Goal: Task Accomplishment & Management: Complete application form

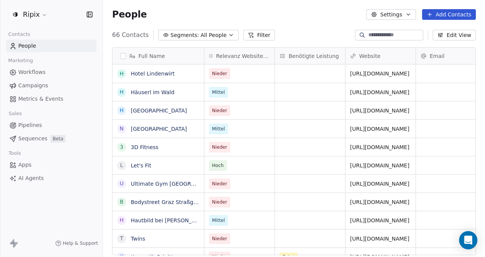
click at [28, 11] on html "Ripix Contacts People Marketing Workflows Campaigns Metrics & Events Sales Pipe…" at bounding box center [242, 128] width 485 height 257
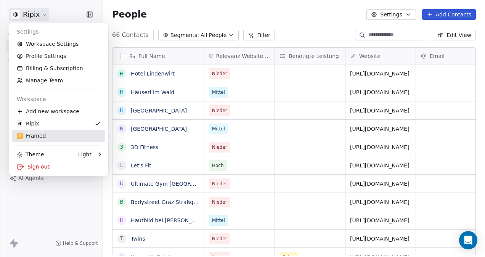
click at [78, 137] on div "Framed" at bounding box center [59, 136] width 84 height 8
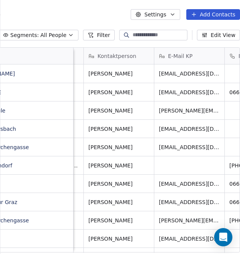
scroll to position [0, 66]
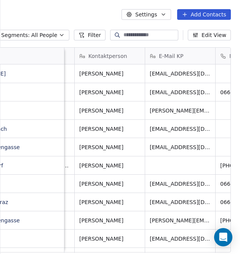
click at [204, 14] on button "Add Contacts" at bounding box center [204, 14] width 54 height 11
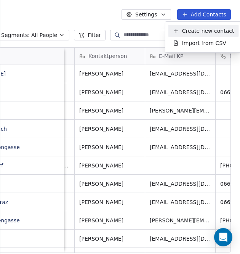
click at [200, 27] on span "Create new contact" at bounding box center [208, 31] width 52 height 8
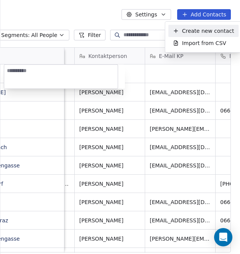
scroll to position [217, 300]
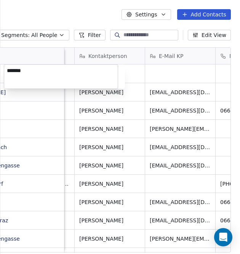
type textarea "********"
click at [134, 74] on html "People Settings Add Contacts 25 Contacts Segments: All People Filter Edit View …" at bounding box center [120, 127] width 240 height 254
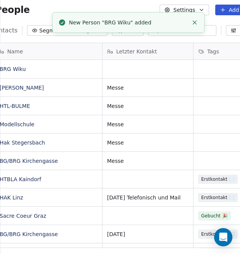
scroll to position [5, 27]
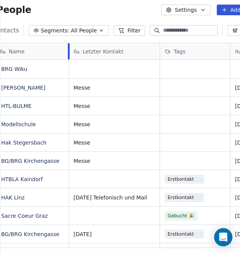
drag, startPoint x: 104, startPoint y: 54, endPoint x: 69, endPoint y: 57, distance: 35.2
click at [69, 57] on div at bounding box center [69, 51] width 2 height 16
click at [126, 68] on div "grid" at bounding box center [114, 69] width 91 height 18
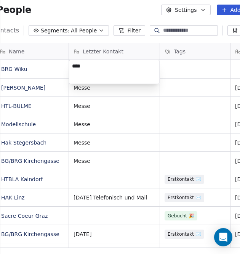
type textarea "*****"
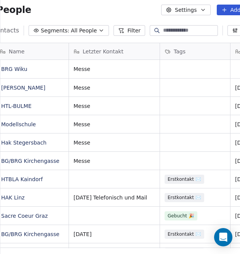
click at [171, 64] on html "People Settings Add Contacts 25 Contacts Segments: All People Filter Edit View …" at bounding box center [120, 127] width 240 height 254
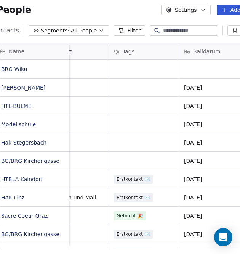
scroll to position [0, 93]
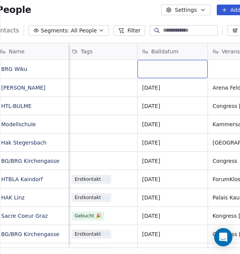
click at [159, 69] on div "grid" at bounding box center [173, 69] width 70 height 18
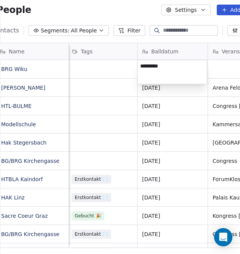
type textarea "**********"
click at [215, 69] on html "People Settings Add Contacts 25 Contacts Segments: All People Filter Edit View …" at bounding box center [120, 127] width 240 height 254
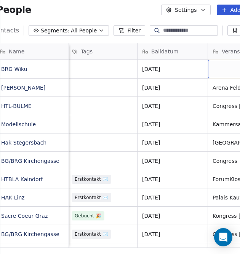
scroll to position [0, 107]
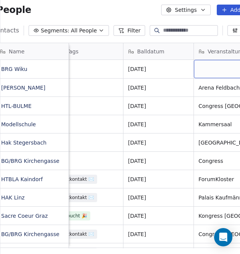
click at [215, 69] on div "grid" at bounding box center [229, 69] width 70 height 18
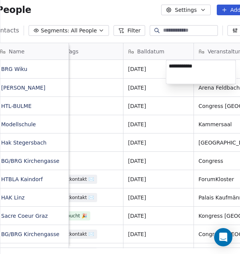
type textarea "**********"
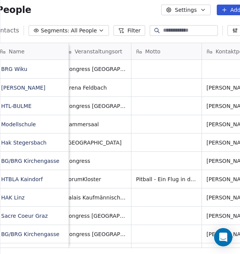
scroll to position [0, 245]
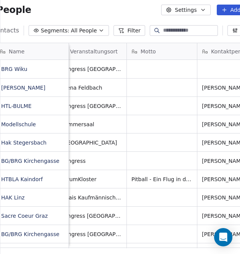
drag, startPoint x: 104, startPoint y: 245, endPoint x: 120, endPoint y: 243, distance: 15.3
click at [120, 243] on html "People Settings Add Contacts 25 Contacts Segments: All People Filter Edit View …" at bounding box center [120, 127] width 240 height 254
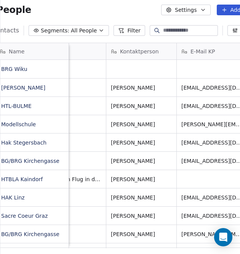
scroll to position [0, 340]
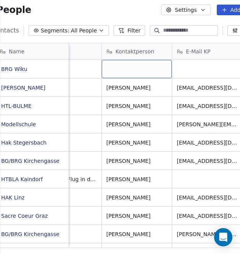
click at [121, 64] on div "grid" at bounding box center [137, 69] width 70 height 18
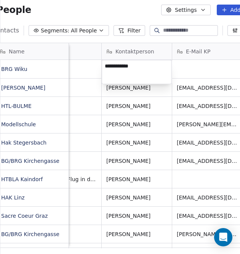
type textarea "**********"
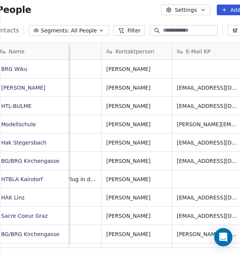
click at [185, 70] on html "People Settings Add Contacts 25 Contacts Segments: All People Filter Edit View …" at bounding box center [120, 127] width 240 height 254
click at [189, 70] on div "grid" at bounding box center [207, 69] width 70 height 18
type textarea "**********"
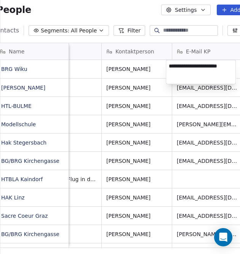
click at [173, 89] on html "People Settings Add Contacts 25 Contacts Segments: All People Filter Edit View …" at bounding box center [120, 127] width 240 height 254
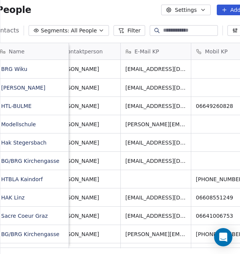
scroll to position [0, 469]
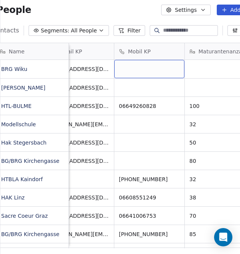
click at [134, 66] on div "grid" at bounding box center [149, 69] width 70 height 18
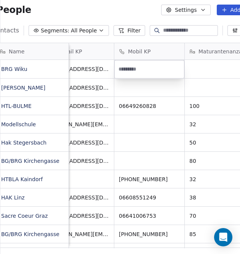
type input "**********"
click at [202, 70] on html "People Settings Add Contacts 25 Contacts Segments: All People Filter Edit View …" at bounding box center [120, 127] width 240 height 254
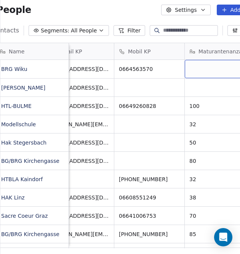
click at [202, 70] on div "grid" at bounding box center [220, 69] width 70 height 18
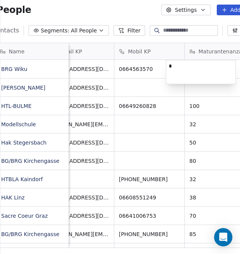
type textarea "**"
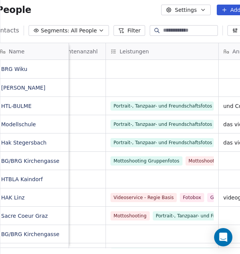
scroll to position [0, 648]
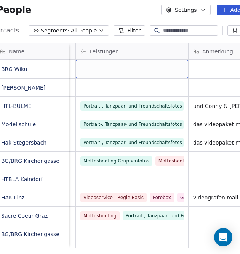
click at [120, 68] on div "grid" at bounding box center [132, 69] width 112 height 18
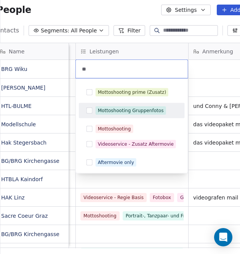
type input "**"
click at [88, 109] on button "Suggestions" at bounding box center [89, 110] width 6 height 6
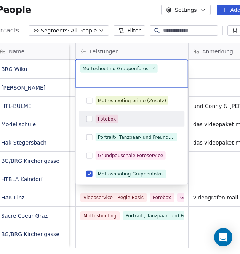
click at [89, 116] on button "Suggestions" at bounding box center [89, 119] width 6 height 6
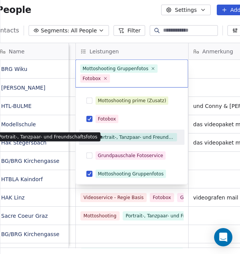
click at [89, 138] on div "Portrait-, Tanzpaar- und Freundschaftsfotos Portrait-, Tanzpaar- und Freundscha…" at bounding box center [48, 136] width 105 height 9
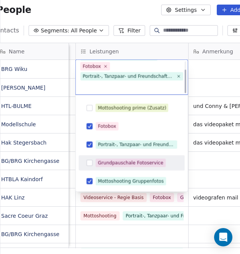
click at [91, 160] on button "Suggestions" at bounding box center [89, 163] width 6 height 6
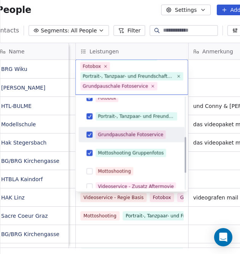
scroll to position [144, 0]
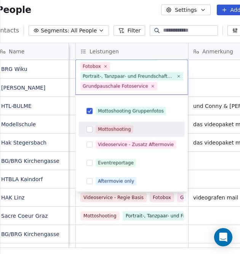
click at [89, 128] on button "Suggestions" at bounding box center [89, 129] width 6 height 6
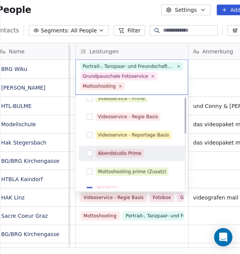
scroll to position [0, 0]
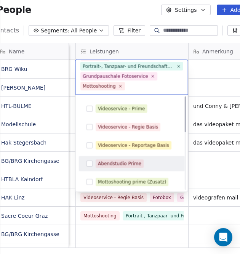
click at [92, 163] on button "Suggestions" at bounding box center [89, 163] width 6 height 6
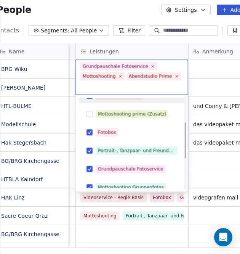
scroll to position [30, 0]
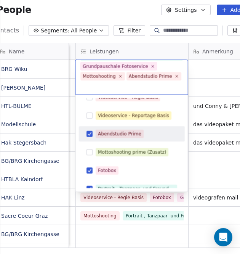
click at [135, 135] on div "Abendstudio Prime" at bounding box center [119, 133] width 43 height 7
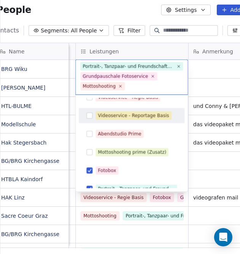
click at [113, 51] on html "People Settings Add Contacts 25 Contacts Segments: All People Filter Edit View …" at bounding box center [120, 127] width 240 height 254
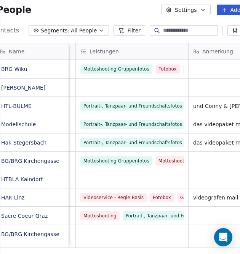
click at [115, 51] on span "Leistungen" at bounding box center [104, 52] width 29 height 8
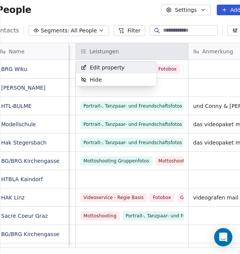
click at [114, 68] on span "Edit property" at bounding box center [107, 68] width 35 height 8
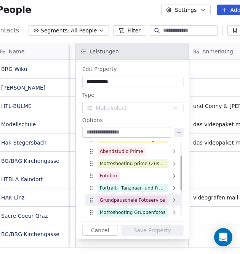
scroll to position [6, 0]
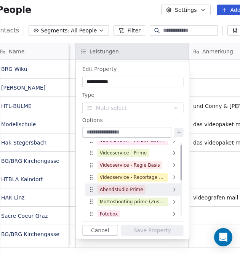
click at [138, 189] on div "Abendstudio Prime" at bounding box center [121, 189] width 43 height 7
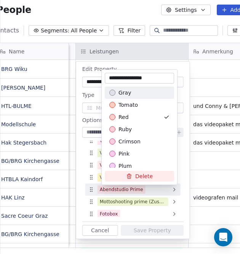
click at [138, 189] on html "People Settings Add Contacts 25 Contacts Segments: All People Filter Edit View …" at bounding box center [120, 127] width 240 height 254
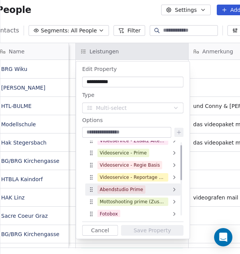
click at [138, 189] on div "Abendstudio Prime" at bounding box center [121, 189] width 43 height 7
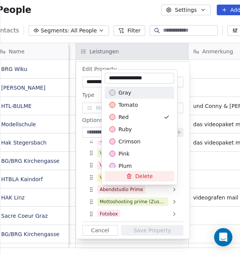
click at [152, 77] on input "**********" at bounding box center [139, 78] width 66 height 8
click at [144, 77] on input "**********" at bounding box center [139, 78] width 66 height 8
click at [159, 77] on input "**********" at bounding box center [139, 78] width 66 height 8
drag, startPoint x: 160, startPoint y: 78, endPoint x: 118, endPoint y: 74, distance: 42.1
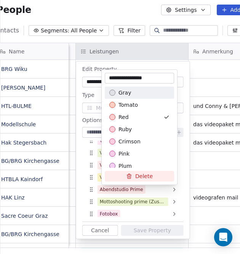
click at [160, 78] on input "**********" at bounding box center [139, 78] width 66 height 8
drag, startPoint x: 108, startPoint y: 77, endPoint x: 115, endPoint y: 77, distance: 6.9
click at [108, 77] on input "**********" at bounding box center [139, 78] width 66 height 8
click at [117, 78] on input "**********" at bounding box center [139, 78] width 66 height 8
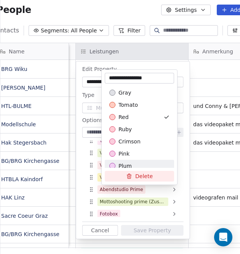
click at [141, 176] on button "Delete" at bounding box center [139, 176] width 69 height 11
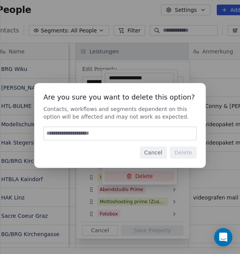
click at [151, 151] on button "Cancel" at bounding box center [153, 152] width 27 height 12
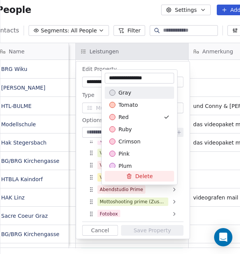
click at [128, 73] on div "**********" at bounding box center [139, 78] width 69 height 11
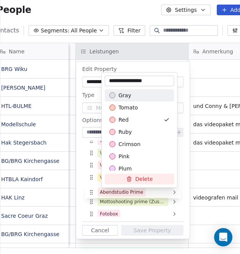
drag, startPoint x: 142, startPoint y: 77, endPoint x: 155, endPoint y: 80, distance: 13.7
click at [155, 80] on input "**********" at bounding box center [139, 81] width 66 height 8
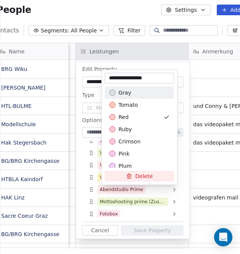
click at [155, 80] on input "**********" at bounding box center [139, 78] width 66 height 8
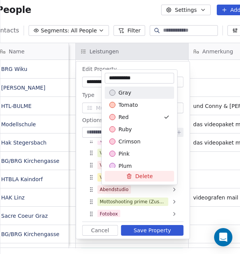
click at [109, 78] on input "**********" at bounding box center [139, 78] width 66 height 8
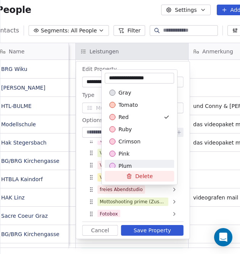
type input "**********"
click at [157, 228] on html "People Settings Add Contacts 25 Contacts Segments: All People Filter Edit View …" at bounding box center [120, 127] width 240 height 254
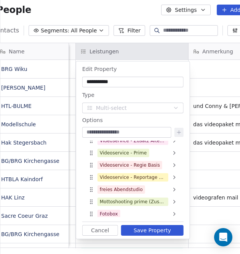
click at [157, 231] on button "Save Property" at bounding box center [152, 230] width 62 height 11
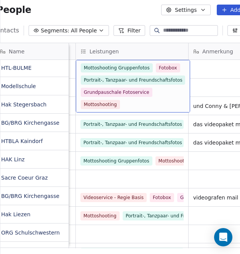
scroll to position [0, 0]
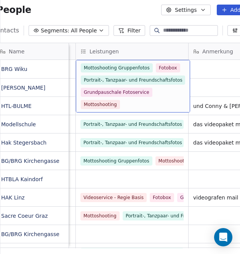
click at [151, 91] on div "Mottoshooting Gruppenfotos Fotobox Portrait-, Tanzpaar- und Freundschaftsfotos …" at bounding box center [133, 86] width 104 height 46
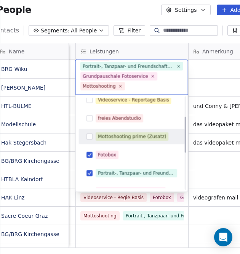
scroll to position [51, 0]
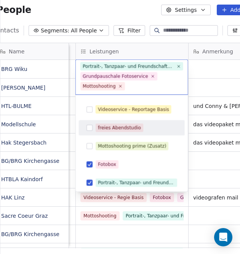
click at [90, 127] on button "Suggestions" at bounding box center [89, 128] width 6 height 6
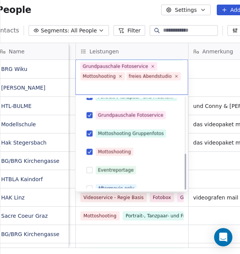
scroll to position [144, 0]
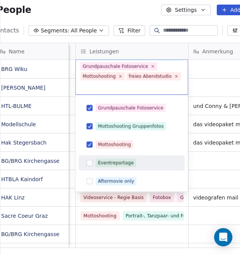
click at [88, 162] on button "Suggestions" at bounding box center [89, 163] width 6 height 6
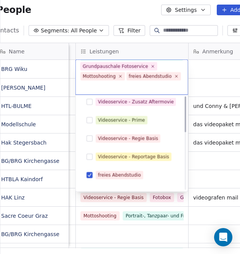
scroll to position [0, 0]
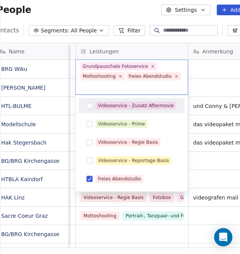
click at [88, 53] on html "People Settings Add Contacts 25 Contacts Segments: All People Filter Edit View …" at bounding box center [120, 127] width 240 height 254
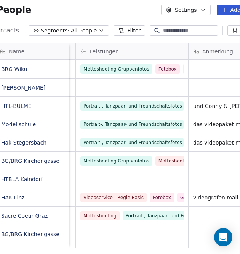
click at [85, 51] on icon at bounding box center [83, 51] width 6 height 6
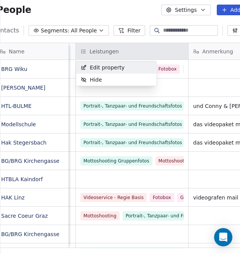
click at [98, 67] on span "Edit property" at bounding box center [107, 68] width 35 height 8
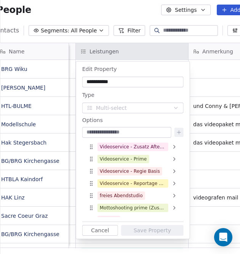
click at [112, 129] on input at bounding box center [127, 132] width 86 height 8
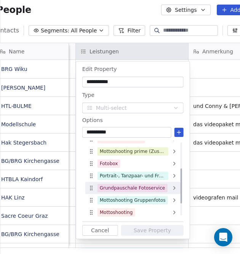
scroll to position [82, 0]
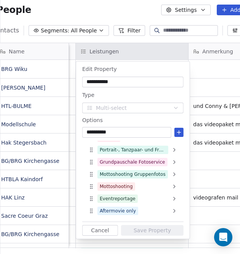
type input "**********"
click at [178, 133] on icon at bounding box center [179, 132] width 6 height 6
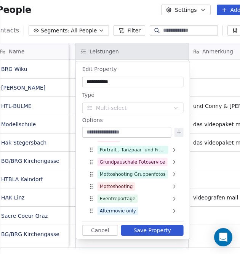
click at [147, 231] on button "Save Property" at bounding box center [152, 230] width 62 height 11
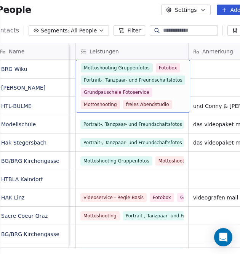
click at [178, 103] on div "Mottoshooting Gruppenfotos Fotobox Portrait-, Tanzpaar- und Freundschaftsfotos …" at bounding box center [133, 86] width 104 height 46
click at [175, 99] on div "Mottoshooting Gruppenfotos Fotobox Portrait-, Tanzpaar- und Freundschaftsfotos …" at bounding box center [133, 86] width 104 height 46
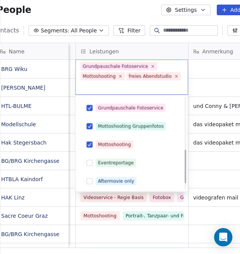
scroll to position [162, 0]
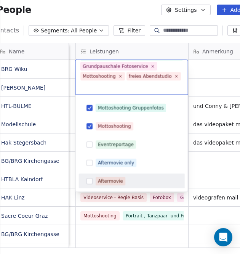
click at [92, 179] on div "Aftermovie" at bounding box center [132, 181] width 100 height 12
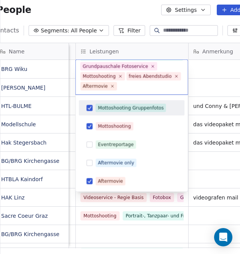
click at [201, 85] on html "People Settings Add Contacts 25 Contacts Segments: All People Filter Edit View …" at bounding box center [120, 127] width 240 height 254
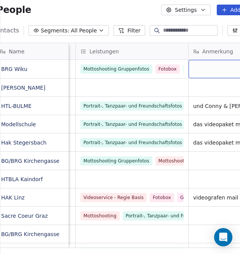
click at [206, 65] on div "grid" at bounding box center [224, 69] width 70 height 18
click at [162, 245] on html "People Settings Add Contacts 25 Contacts Segments: All People Filter Edit View …" at bounding box center [120, 127] width 240 height 254
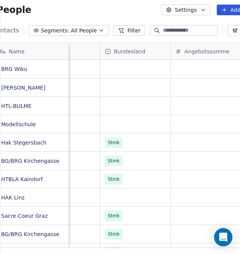
scroll to position [0, 1376]
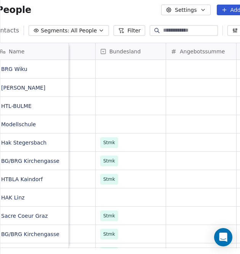
click at [226, 8] on icon at bounding box center [224, 10] width 6 height 6
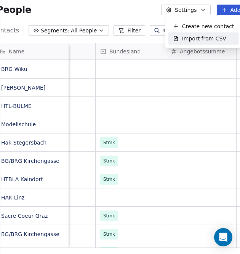
click at [219, 65] on html "People Settings Add Contacts 25 Contacts Segments: All People Filter Edit View …" at bounding box center [120, 127] width 240 height 254
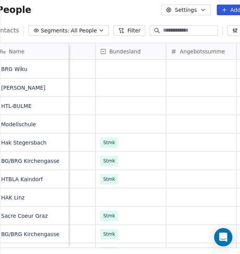
drag, startPoint x: 223, startPoint y: 48, endPoint x: 186, endPoint y: 38, distance: 37.5
click at [186, 38] on div "Name B BRG Wiku H Hak Feldbach H HTL-BULME M Modellschule H Hak Stegersbach B B…" at bounding box center [126, 148] width 306 height 223
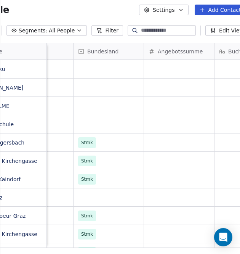
scroll to position [5, 66]
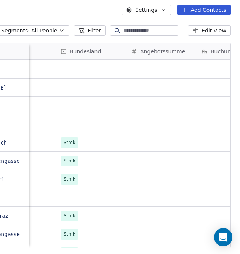
drag, startPoint x: 207, startPoint y: 52, endPoint x: 202, endPoint y: 38, distance: 15.1
click at [202, 38] on div "Name B BRG Wiku H Hak Feldbach H HTL-BULME M Modellschule H Hak Stegersbach B B…" at bounding box center [87, 148] width 306 height 223
click at [217, 50] on span "Buchung" at bounding box center [223, 52] width 24 height 8
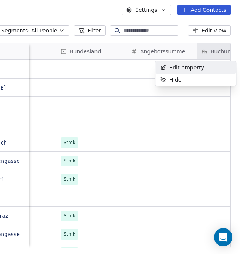
click at [200, 67] on span "Edit property" at bounding box center [186, 68] width 35 height 8
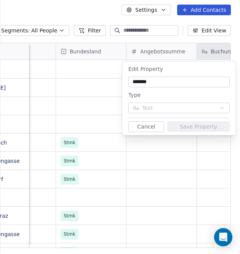
click at [166, 82] on input "*******" at bounding box center [179, 82] width 98 height 8
click at [175, 102] on div "Type Text" at bounding box center [178, 101] width 101 height 23
click at [152, 127] on button "Cancel" at bounding box center [146, 126] width 36 height 11
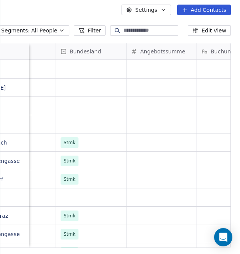
scroll to position [0, 1437]
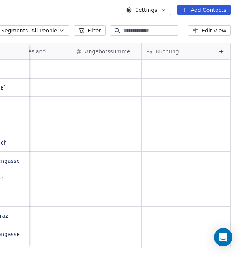
click at [219, 51] on icon at bounding box center [220, 51] width 3 height 0
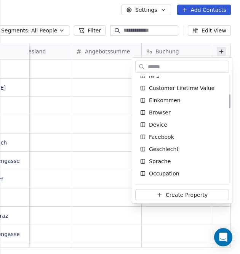
scroll to position [0, 0]
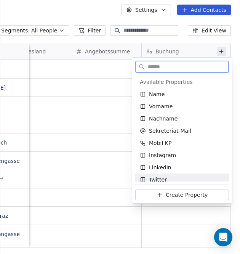
click at [193, 194] on span "Create Property" at bounding box center [187, 195] width 42 height 8
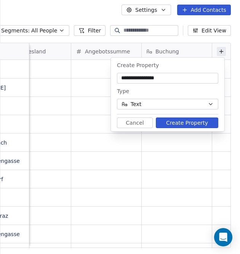
type input "**********"
click at [212, 99] on button "Text" at bounding box center [167, 104] width 101 height 11
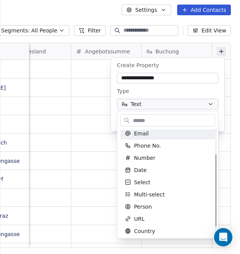
scroll to position [38, 0]
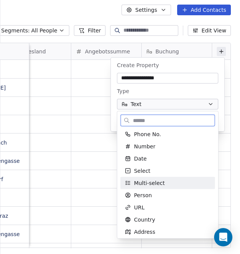
click at [182, 181] on div "Multi-select" at bounding box center [168, 183] width 86 height 8
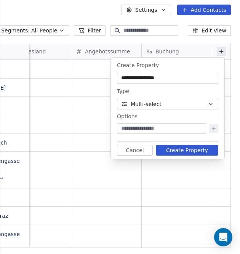
click at [167, 125] on input at bounding box center [162, 129] width 86 height 8
type input "**********"
click at [216, 130] on icon at bounding box center [214, 128] width 6 height 6
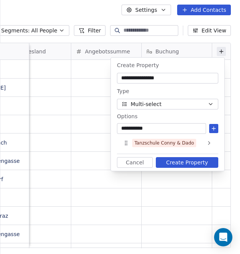
type input "**********"
click at [215, 125] on button at bounding box center [213, 128] width 9 height 9
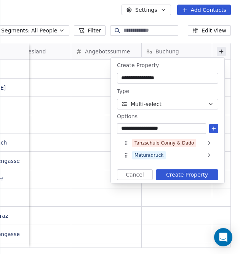
type input "**********"
click at [213, 128] on icon at bounding box center [214, 128] width 6 height 6
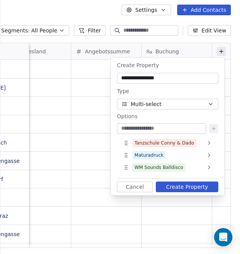
click at [201, 188] on button "Create Property" at bounding box center [187, 186] width 62 height 11
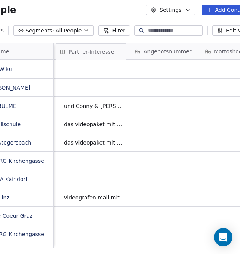
scroll to position [0, 762]
drag, startPoint x: 178, startPoint y: 51, endPoint x: 98, endPoint y: 53, distance: 80.0
click at [98, 53] on div "Name B BRG Wiku H Hak Feldbach H HTL-BULME M Modellschule H Hak Stegersbach B B…" at bounding box center [111, 145] width 287 height 205
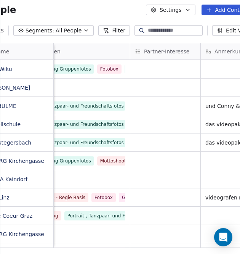
scroll to position [0, 711]
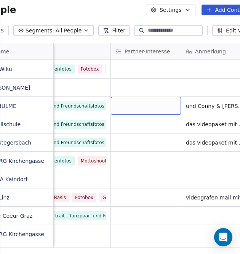
click at [149, 106] on div "grid" at bounding box center [146, 106] width 70 height 18
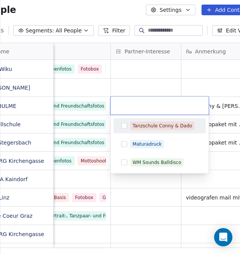
click at [125, 124] on button "Suggestions" at bounding box center [124, 126] width 6 height 6
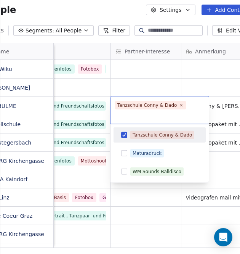
click at [124, 65] on html "People Settings Add Contacts 25 Contacts Segments: All People Filter Edit View …" at bounding box center [120, 127] width 240 height 254
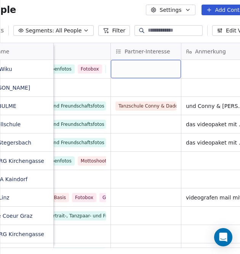
click at [124, 67] on div "grid" at bounding box center [146, 69] width 70 height 18
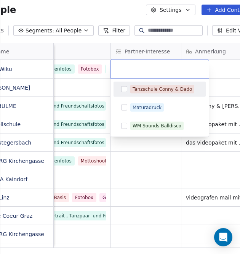
click at [124, 90] on button "Suggestions" at bounding box center [124, 89] width 6 height 6
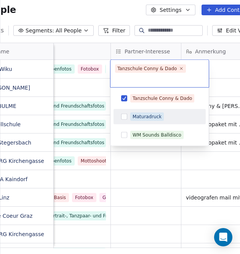
click at [125, 118] on button "Suggestions" at bounding box center [124, 117] width 6 height 6
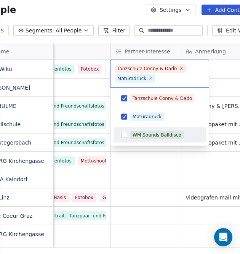
click at [126, 133] on button "Suggestions" at bounding box center [124, 135] width 6 height 6
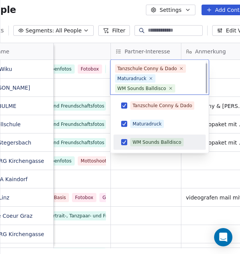
scroll to position [2, 0]
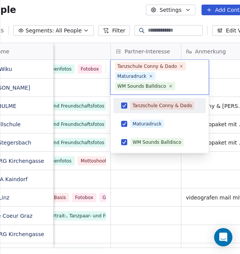
click at [222, 70] on html "People Settings Add Contacts 25 Contacts Segments: All People Filter Edit View …" at bounding box center [120, 127] width 240 height 254
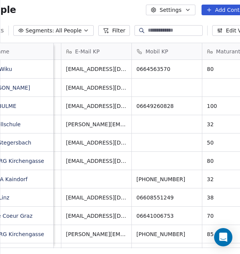
scroll to position [0, 460]
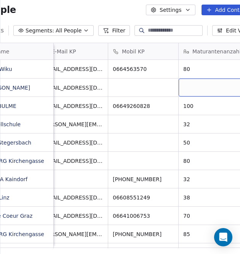
click at [205, 85] on div "grid" at bounding box center [214, 87] width 70 height 18
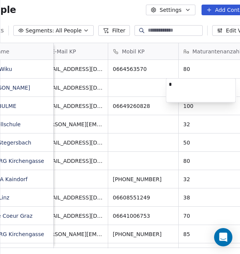
type textarea "**"
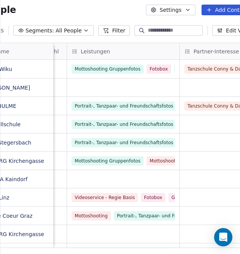
scroll to position [0, 643]
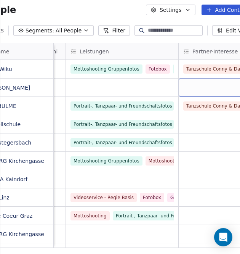
click at [203, 89] on div "grid" at bounding box center [214, 87] width 70 height 18
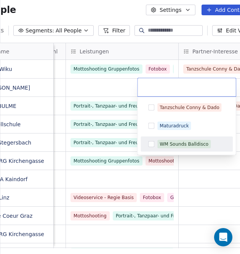
click at [152, 142] on button "Suggestions" at bounding box center [151, 144] width 6 height 6
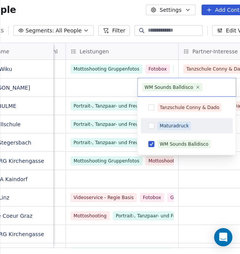
click at [151, 126] on button "Suggestions" at bounding box center [151, 126] width 6 height 6
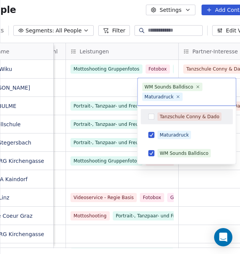
click at [110, 85] on html "People Settings Add Contacts 25 Contacts Segments: All People Filter Edit View …" at bounding box center [120, 127] width 240 height 254
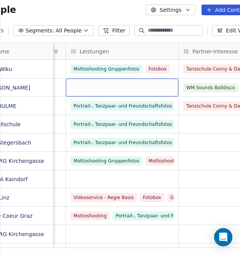
click at [111, 85] on div "grid" at bounding box center [122, 87] width 112 height 18
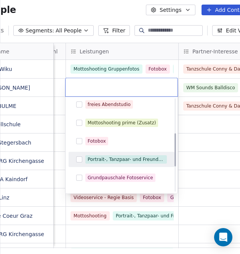
scroll to position [114, 0]
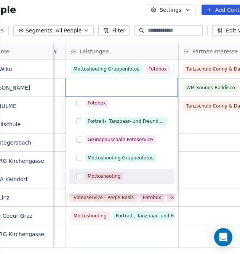
click at [78, 176] on button "Suggestions" at bounding box center [79, 176] width 6 height 6
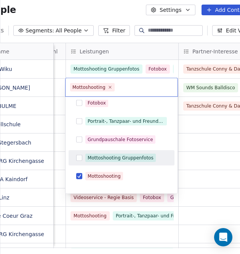
click at [78, 160] on button "Suggestions" at bounding box center [79, 158] width 6 height 6
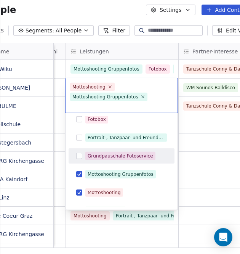
click at [80, 153] on button "Suggestions" at bounding box center [79, 156] width 6 height 6
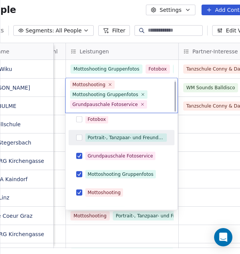
click at [77, 136] on button "Suggestions" at bounding box center [79, 138] width 6 height 6
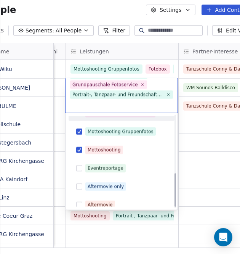
scroll to position [162, 0]
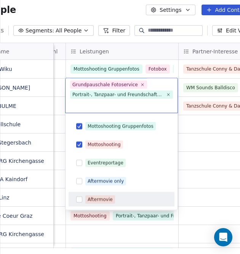
click at [78, 197] on button "Suggestions" at bounding box center [79, 199] width 6 height 6
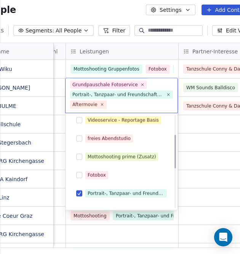
scroll to position [48, 0]
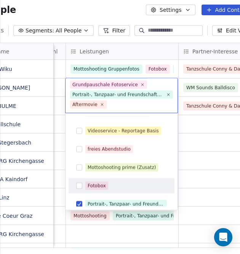
click at [77, 185] on button "Suggestions" at bounding box center [79, 186] width 6 height 6
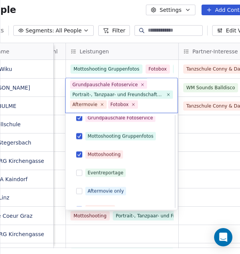
scroll to position [162, 0]
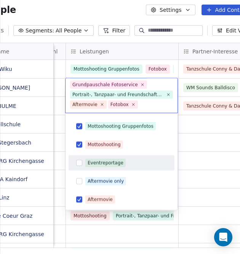
click at [190, 143] on html "People Settings Add Contacts 25 Contacts Segments: All People Filter Edit View …" at bounding box center [120, 127] width 240 height 254
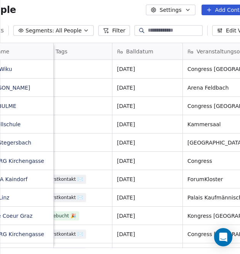
scroll to position [0, 0]
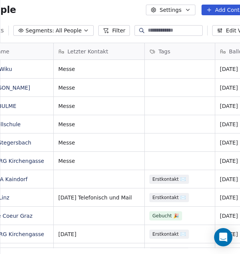
click at [223, 12] on button "Add Contacts" at bounding box center [229, 10] width 54 height 11
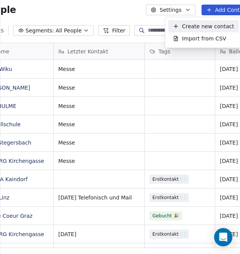
click at [205, 25] on span "Create new contact" at bounding box center [208, 26] width 52 height 8
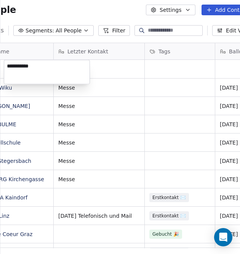
type textarea "**********"
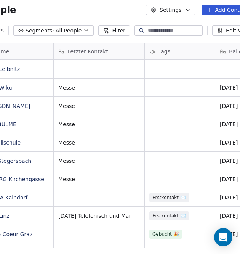
click at [119, 71] on html "People Settings Add Contacts 26 Contacts Segments: All People Filter Edit View …" at bounding box center [120, 127] width 240 height 254
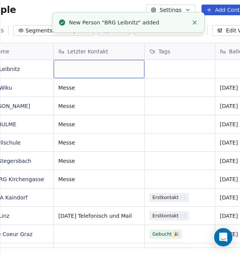
click at [112, 69] on div "grid" at bounding box center [99, 69] width 91 height 18
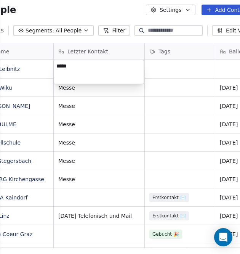
type textarea "*****"
click at [221, 67] on html "People Settings Add Contacts 26 Contacts Segments: All People Filter Edit View …" at bounding box center [120, 127] width 240 height 254
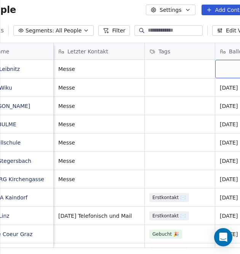
scroll to position [0, 37]
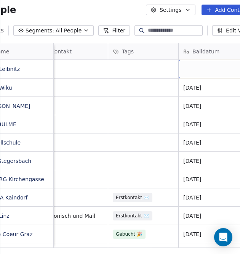
click at [205, 69] on div "grid" at bounding box center [214, 69] width 70 height 18
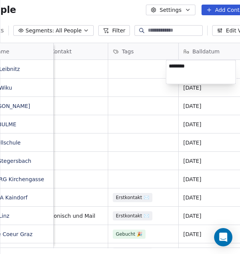
type textarea "*********"
click at [211, 64] on textarea "*********" at bounding box center [200, 72] width 69 height 24
click at [160, 68] on html "People Settings Add Contacts 26 Contacts Segments: All People Filter Edit View …" at bounding box center [120, 127] width 240 height 254
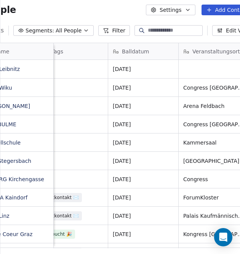
scroll to position [0, 178]
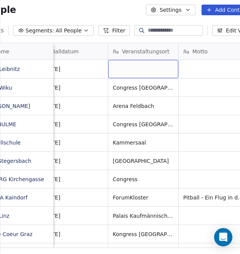
click at [149, 68] on div "grid" at bounding box center [143, 69] width 70 height 18
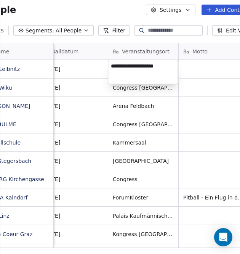
type textarea "**********"
click at [207, 71] on html "People Settings Add Contacts 26 Contacts Segments: All People Filter Edit View …" at bounding box center [120, 127] width 240 height 254
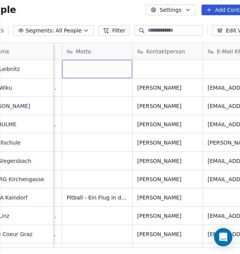
scroll to position [0, 338]
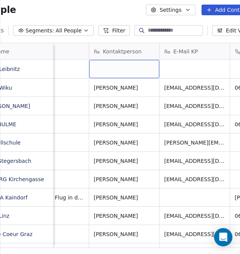
click at [106, 69] on div "grid" at bounding box center [124, 69] width 70 height 18
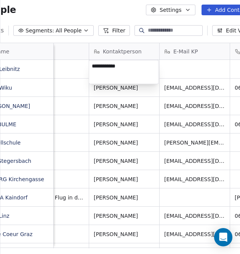
type textarea "**********"
click at [184, 66] on html "People Settings Add Contacts 26 Contacts Segments: All People Filter Edit View …" at bounding box center [120, 127] width 240 height 254
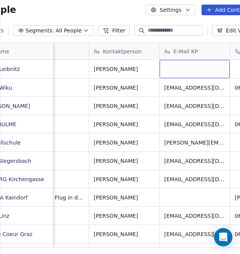
click at [173, 66] on div "grid" at bounding box center [195, 69] width 70 height 18
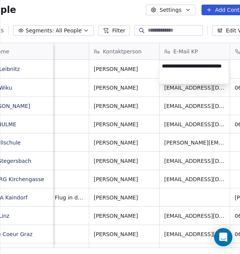
click at [165, 65] on textarea "**********" at bounding box center [193, 72] width 69 height 24
type textarea "**********"
click at [230, 70] on html "People Settings Add Contacts 26 Contacts Segments: All People Filter Edit View …" at bounding box center [120, 127] width 240 height 254
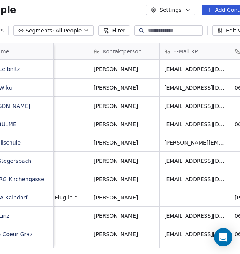
scroll to position [0, 389]
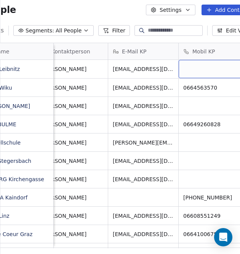
click at [211, 66] on div "grid" at bounding box center [214, 69] width 70 height 18
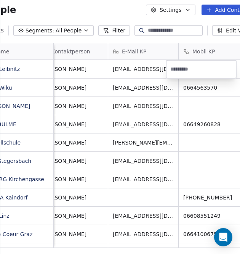
type input "**********"
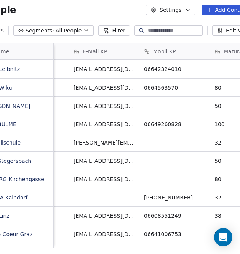
scroll to position [0, 438]
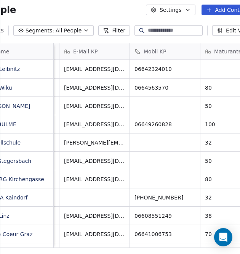
drag, startPoint x: 117, startPoint y: 243, endPoint x: 122, endPoint y: 244, distance: 5.0
click at [122, 244] on html "People Settings Add Contacts 26 Contacts Segments: All People Filter Edit View …" at bounding box center [120, 127] width 240 height 254
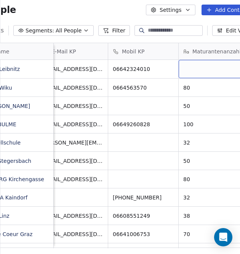
click at [220, 67] on div "grid" at bounding box center [214, 69] width 70 height 18
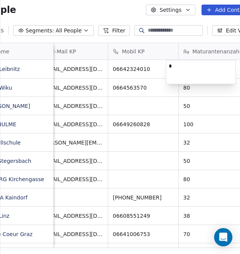
type textarea "**"
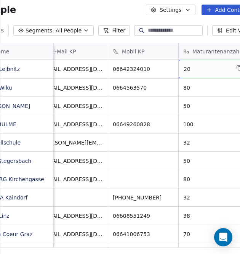
scroll to position [0, 572]
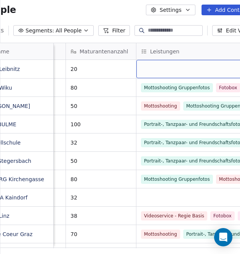
click at [220, 67] on div "grid" at bounding box center [192, 69] width 112 height 18
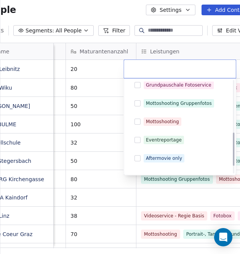
scroll to position [162, 0]
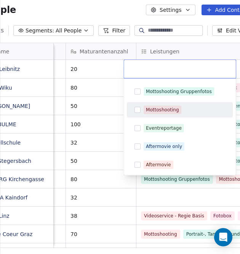
click at [139, 109] on button "Suggestions" at bounding box center [138, 110] width 6 height 6
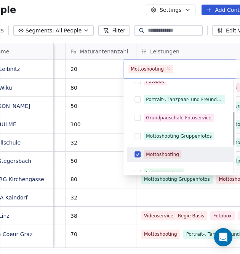
scroll to position [86, 0]
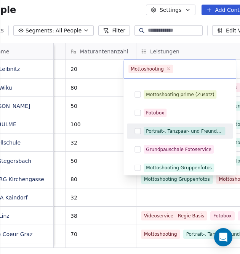
click at [135, 132] on button "Suggestions" at bounding box center [138, 131] width 6 height 6
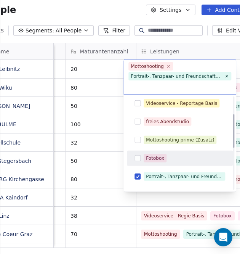
scroll to position [48, 0]
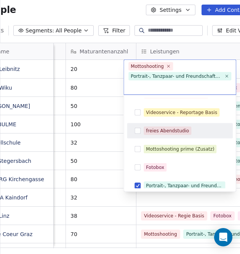
click at [138, 130] on button "Suggestions" at bounding box center [138, 131] width 6 height 6
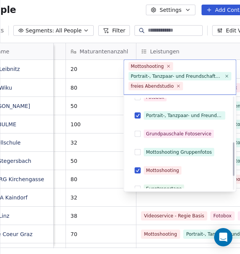
scroll to position [124, 0]
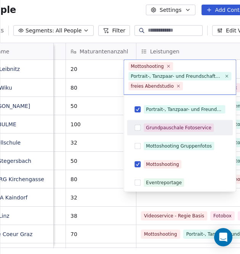
click at [136, 130] on button "Suggestions" at bounding box center [138, 128] width 6 height 6
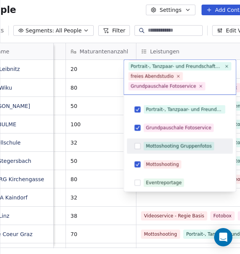
click at [136, 144] on button "Suggestions" at bounding box center [138, 146] width 6 height 6
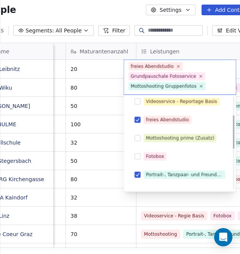
scroll to position [48, 0]
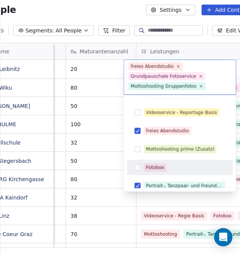
click at [181, 168] on div "Fotobox" at bounding box center [185, 167] width 82 height 8
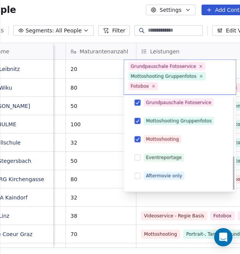
scroll to position [162, 0]
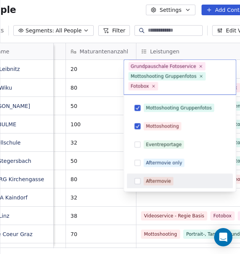
click at [141, 179] on div "Aftermovie" at bounding box center [180, 181] width 100 height 12
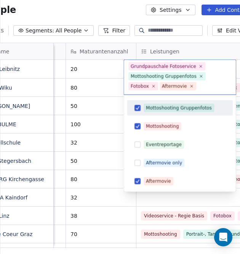
click at [221, 85] on input "text" at bounding box center [215, 86] width 34 height 8
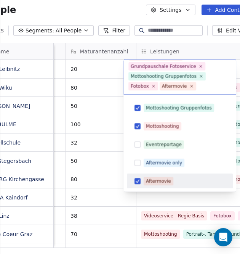
click at [129, 246] on html "People Settings Add Contacts 26 Contacts Segments: All People Filter Edit View …" at bounding box center [120, 127] width 240 height 254
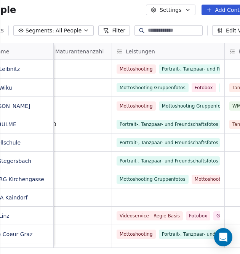
scroll to position [0, 657]
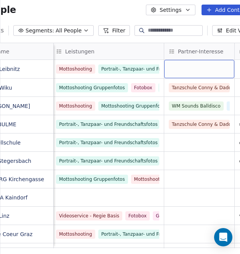
click at [192, 61] on div "grid" at bounding box center [199, 69] width 70 height 18
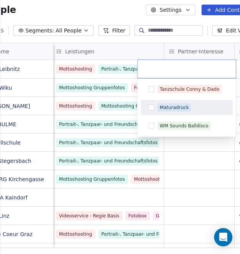
click at [152, 105] on button "Suggestions" at bounding box center [151, 107] width 6 height 6
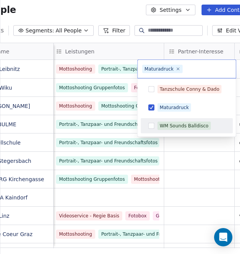
click at [202, 149] on html "People Settings Add Contacts 26 Contacts Segments: All People Filter Edit View …" at bounding box center [120, 127] width 240 height 254
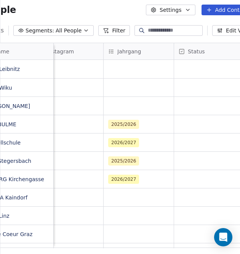
scroll to position [0, 1280]
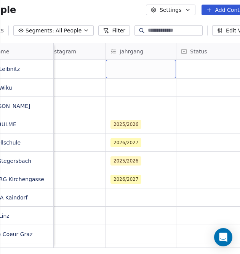
click at [136, 67] on div "grid" at bounding box center [141, 69] width 70 height 18
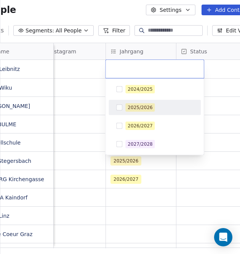
click at [121, 105] on button "Suggestions" at bounding box center [119, 107] width 6 height 6
click at [70, 79] on html "People Settings Add Contacts 26 Contacts Segments: All People Filter Edit View …" at bounding box center [120, 127] width 240 height 254
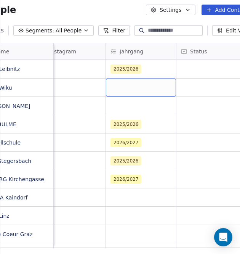
click at [128, 86] on div "grid" at bounding box center [141, 87] width 70 height 18
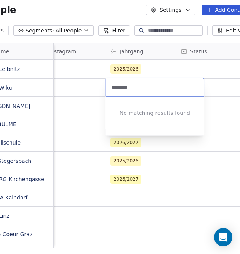
type input "*********"
click at [134, 51] on html "People Settings Add Contacts 26 Contacts Segments: All People Filter Edit View …" at bounding box center [120, 127] width 240 height 254
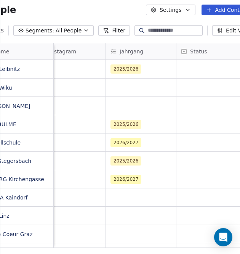
click at [133, 51] on span "Jahrgang" at bounding box center [132, 52] width 24 height 8
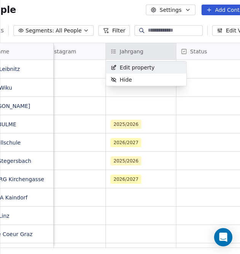
click at [124, 67] on span "Edit property" at bounding box center [137, 68] width 35 height 8
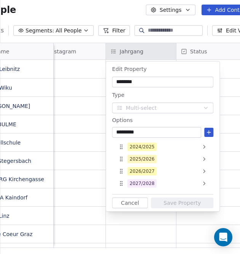
type input "*********"
click at [209, 134] on icon at bounding box center [209, 131] width 0 height 3
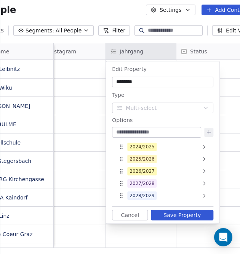
click at [180, 213] on button "Save Property" at bounding box center [182, 215] width 62 height 11
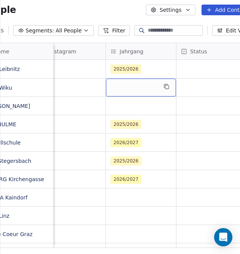
click at [121, 86] on div "grid" at bounding box center [141, 87] width 70 height 18
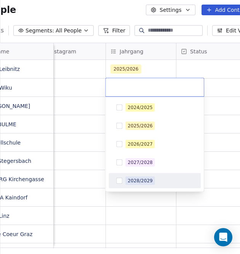
click at [119, 181] on button "Suggestions" at bounding box center [119, 181] width 6 height 6
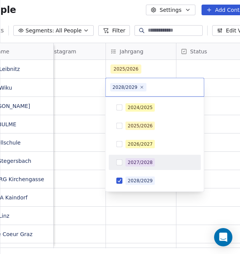
click at [91, 93] on html "People Settings Add Contacts 26 Contacts Segments: All People Filter Edit View …" at bounding box center [120, 127] width 240 height 254
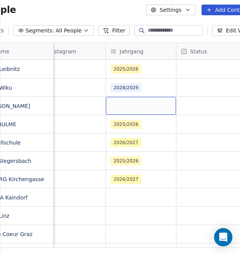
click at [135, 105] on div "grid" at bounding box center [141, 106] width 70 height 18
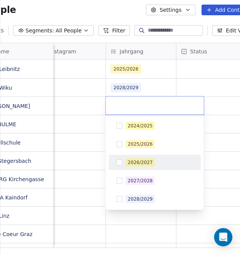
click at [117, 162] on button "Suggestions" at bounding box center [119, 162] width 6 height 6
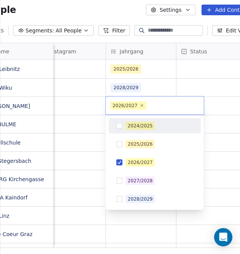
click at [172, 83] on html "People Settings Add Contacts 26 Contacts Segments: All People Filter Edit View …" at bounding box center [120, 127] width 240 height 254
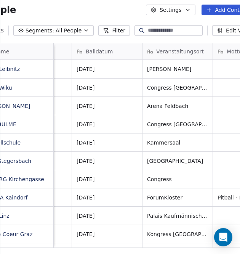
scroll to position [0, 0]
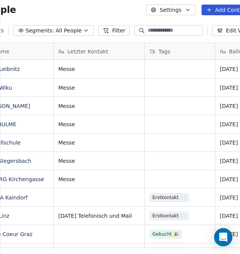
click at [221, 10] on button "Add Contacts" at bounding box center [229, 10] width 54 height 11
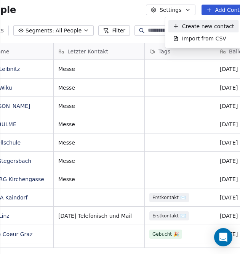
click at [213, 26] on span "Create new contact" at bounding box center [208, 26] width 52 height 8
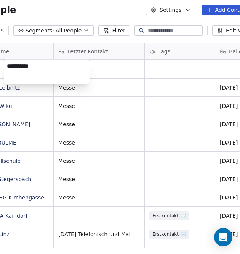
type textarea "**********"
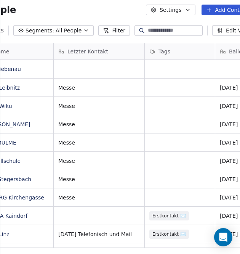
click at [112, 66] on html "People Settings Add Contacts 27 Contacts Segments: All People Filter Edit View …" at bounding box center [120, 127] width 240 height 254
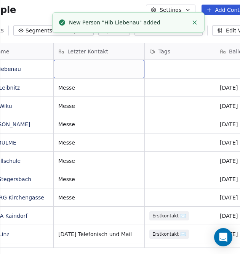
click at [92, 70] on div "grid" at bounding box center [99, 69] width 91 height 18
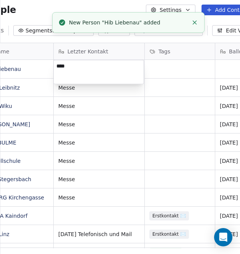
type textarea "*****"
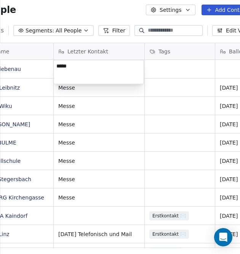
click at [169, 66] on html "People Settings Add Contacts 27 Contacts Segments: All People Filter Edit View …" at bounding box center [120, 127] width 240 height 254
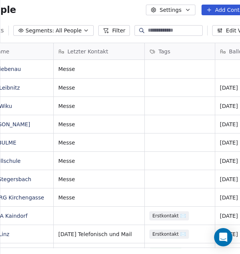
scroll to position [0, 37]
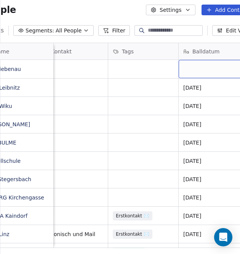
click at [192, 68] on div "grid" at bounding box center [214, 69] width 70 height 18
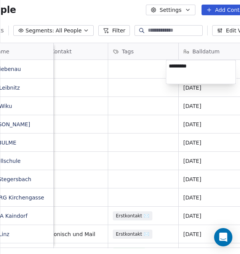
type textarea "**********"
click at [152, 67] on html "People Settings Add Contacts 27 Contacts Segments: All People Filter Edit View …" at bounding box center [120, 127] width 240 height 254
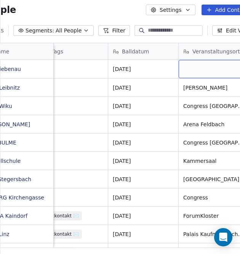
click at [200, 66] on div "grid" at bounding box center [214, 69] width 70 height 18
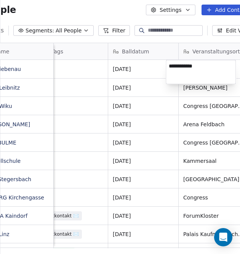
type textarea "**********"
click at [163, 69] on html "People Settings Add Contacts 27 Contacts Segments: All People Filter Edit View …" at bounding box center [120, 127] width 240 height 254
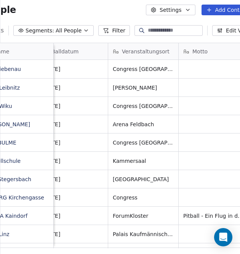
scroll to position [0, 248]
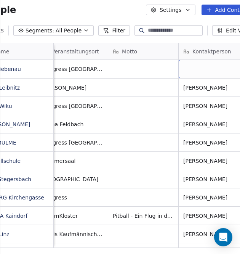
click at [192, 67] on div "grid" at bounding box center [214, 69] width 70 height 18
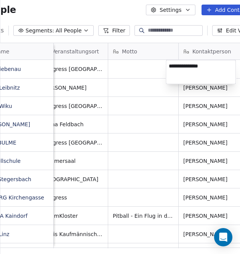
type textarea "**********"
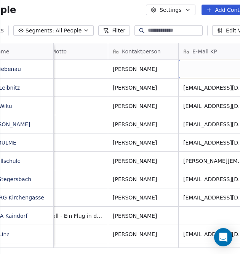
scroll to position [0, 389]
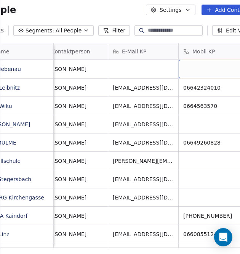
click at [195, 66] on div "grid" at bounding box center [214, 69] width 70 height 18
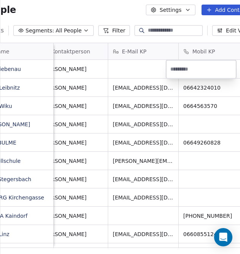
type input "**********"
click at [116, 245] on html "People Settings Add Contacts 27 Contacts Segments: All People Filter Edit View …" at bounding box center [120, 127] width 240 height 254
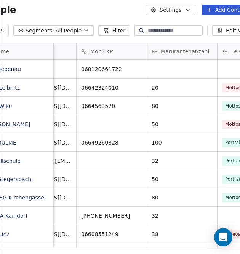
scroll to position [0, 496]
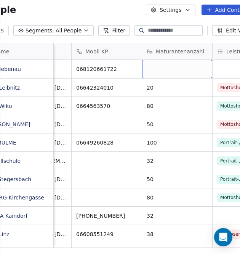
click at [162, 70] on div "grid" at bounding box center [177, 69] width 70 height 18
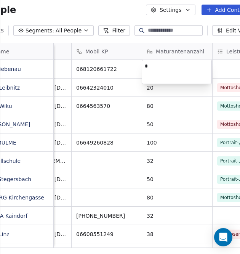
type textarea "**"
click at [220, 68] on html "People Settings Add Contacts 27 Contacts Segments: All People Filter Edit View …" at bounding box center [120, 127] width 240 height 254
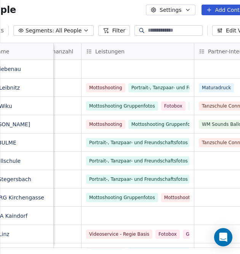
scroll to position [0, 632]
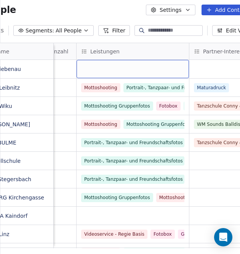
click at [98, 68] on div "grid" at bounding box center [133, 69] width 112 height 18
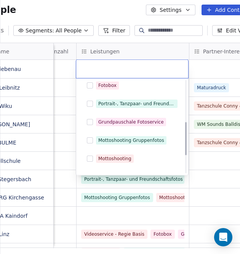
scroll to position [114, 0]
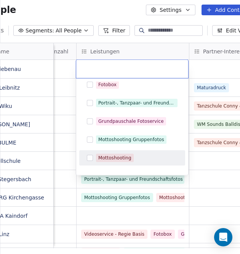
click at [91, 157] on button "Suggestions" at bounding box center [90, 158] width 6 height 6
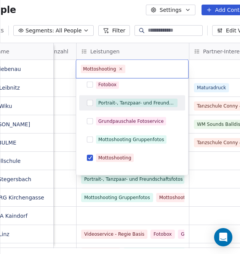
click at [88, 102] on button "Suggestions" at bounding box center [90, 103] width 6 height 6
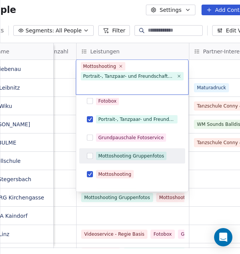
click at [86, 154] on div "Mottoshooting Gruppenfotos" at bounding box center [132, 156] width 100 height 12
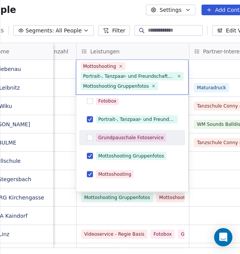
click at [88, 136] on button "Suggestions" at bounding box center [90, 138] width 6 height 6
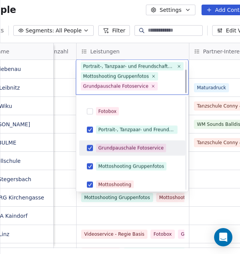
scroll to position [76, 0]
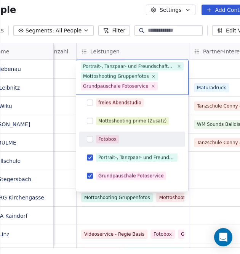
click at [89, 139] on button "Suggestions" at bounding box center [90, 139] width 6 height 6
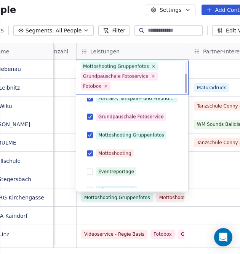
scroll to position [162, 0]
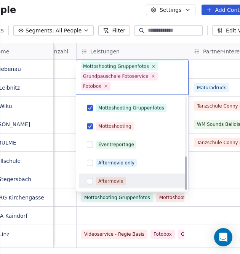
click at [88, 179] on button "Suggestions" at bounding box center [90, 181] width 6 height 6
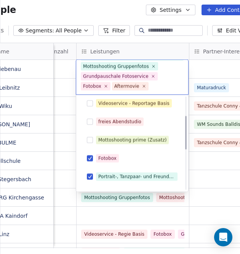
scroll to position [48, 0]
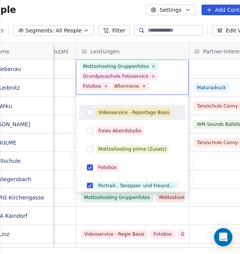
click at [203, 68] on html "People Settings Add Contacts 27 Contacts Segments: All People Filter Edit View …" at bounding box center [120, 127] width 240 height 254
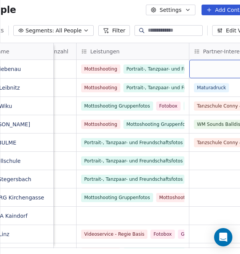
scroll to position [0, 643]
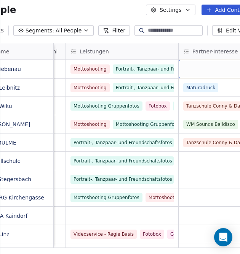
click at [203, 68] on div "grid" at bounding box center [214, 69] width 70 height 18
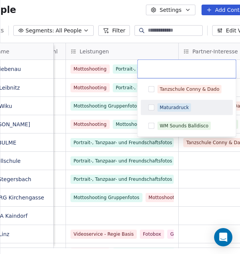
click at [148, 107] on button "Suggestions" at bounding box center [151, 107] width 6 height 6
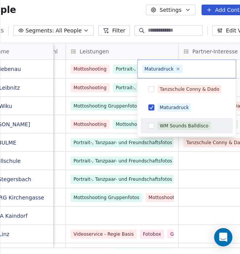
click at [149, 126] on button "Suggestions" at bounding box center [151, 126] width 6 height 6
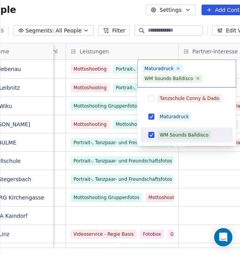
click at [201, 164] on html "People Settings Add Contacts 27 Contacts Segments: All People Filter Edit View …" at bounding box center [120, 127] width 240 height 254
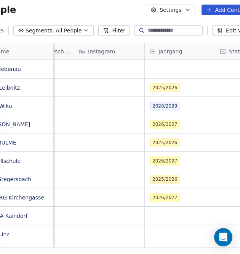
scroll to position [0, 1251]
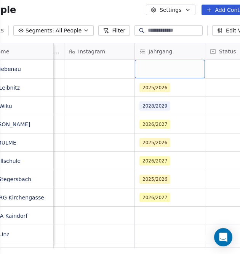
click at [156, 69] on div "grid" at bounding box center [170, 69] width 70 height 18
click at [157, 66] on div "grid" at bounding box center [170, 69] width 70 height 18
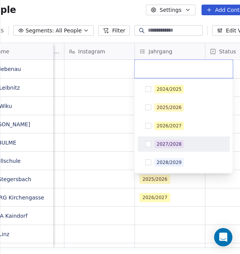
click at [149, 143] on button "Suggestions" at bounding box center [148, 144] width 6 height 6
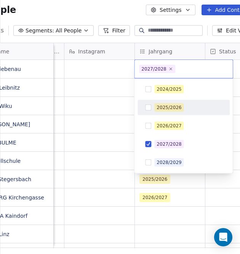
click at [121, 70] on html "People Settings Add Contacts 27 Contacts Segments: All People Filter Edit View …" at bounding box center [120, 127] width 240 height 254
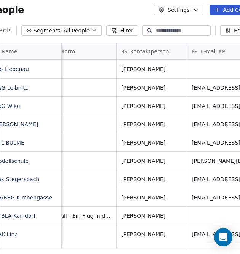
scroll to position [0, 323]
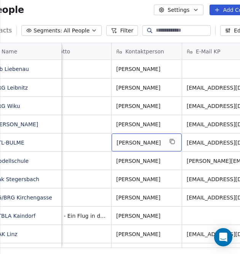
click at [161, 143] on span "[PERSON_NAME]" at bounding box center [140, 143] width 46 height 8
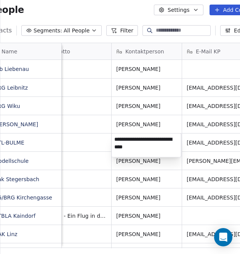
type textarea "**********"
click at [119, 244] on html "People Settings Add Contacts 27 Contacts Segments: All People Filter Edit View …" at bounding box center [120, 127] width 240 height 254
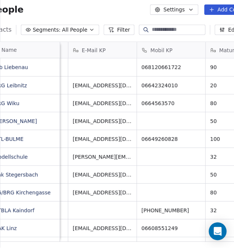
scroll to position [0, 437]
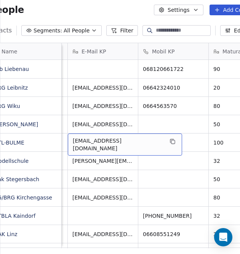
click at [131, 143] on span "[EMAIL_ADDRESS][DOMAIN_NAME]" at bounding box center [118, 144] width 91 height 15
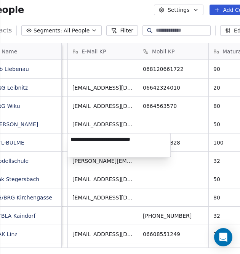
type textarea "**********"
click at [156, 138] on textarea "**********" at bounding box center [119, 145] width 103 height 24
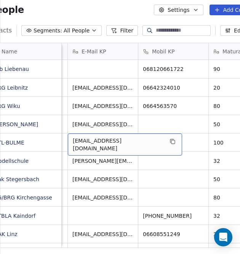
click at [130, 139] on span "[EMAIL_ADDRESS][DOMAIN_NAME]" at bounding box center [118, 144] width 91 height 15
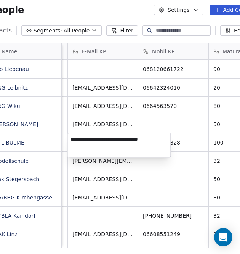
type textarea "**********"
click at [174, 177] on html "People Settings Add Contacts 27 Contacts Segments: All People Filter Edit View …" at bounding box center [120, 127] width 240 height 254
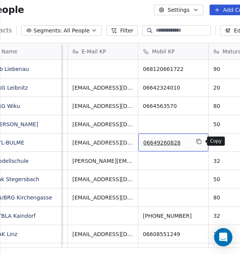
click at [199, 142] on icon "grid" at bounding box center [199, 141] width 6 height 6
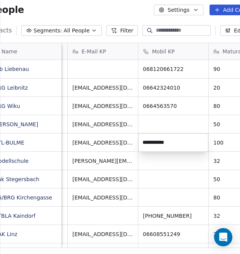
click at [178, 143] on input "**********" at bounding box center [173, 142] width 67 height 15
click at [177, 143] on input "**********" at bounding box center [173, 142] width 67 height 15
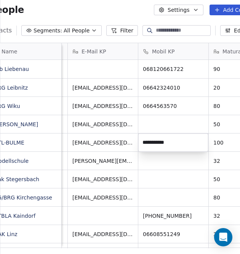
click at [177, 143] on input "**********" at bounding box center [173, 142] width 67 height 15
click at [178, 140] on input "**********" at bounding box center [173, 142] width 67 height 15
paste input
type input "**********"
drag, startPoint x: 179, startPoint y: 141, endPoint x: 144, endPoint y: 136, distance: 35.7
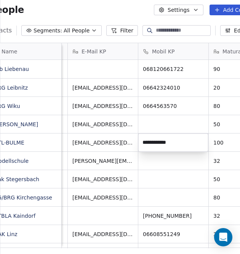
click at [144, 136] on input "**********" at bounding box center [173, 142] width 67 height 15
click at [154, 159] on html "People Settings Add Contacts 27 Contacts Segments: All People Filter Edit View …" at bounding box center [120, 127] width 240 height 254
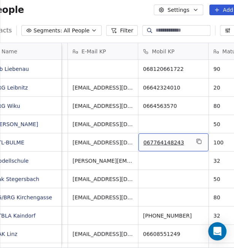
click at [152, 141] on span "067764148243" at bounding box center [166, 143] width 46 height 8
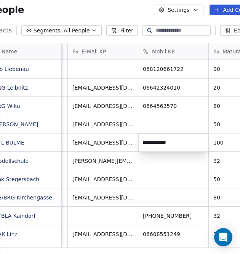
click at [152, 141] on input "**********" at bounding box center [173, 142] width 67 height 15
click at [186, 143] on input "**********" at bounding box center [173, 142] width 67 height 15
click at [165, 156] on html "People Settings Add Contacts 27 Contacts Segments: All People Filter Edit View …" at bounding box center [120, 127] width 240 height 254
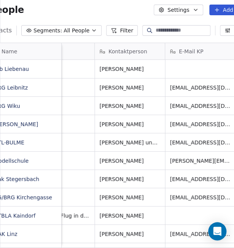
scroll to position [0, 282]
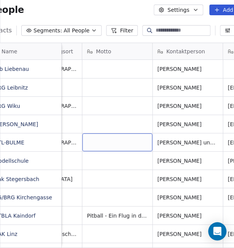
click at [114, 144] on div "grid" at bounding box center [117, 142] width 70 height 18
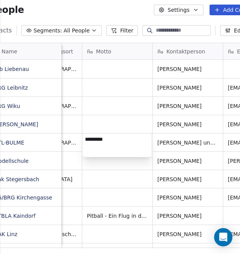
type textarea "**********"
click at [144, 162] on html "People Settings Add Contacts 27 Contacts Segments: All People Filter Edit View …" at bounding box center [120, 127] width 240 height 254
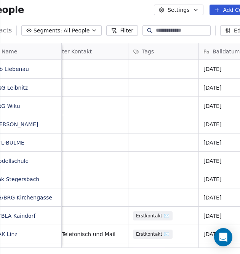
scroll to position [0, 0]
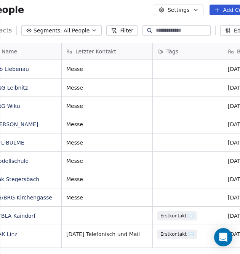
click at [230, 7] on button "Add Contacts" at bounding box center [237, 10] width 54 height 11
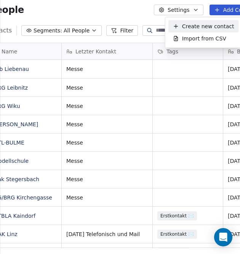
click at [215, 27] on span "Create new contact" at bounding box center [208, 26] width 52 height 8
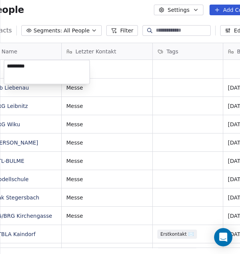
type textarea "**********"
click at [126, 61] on html "People Settings Add Contacts 28 Contacts Segments: All People Filter Edit View …" at bounding box center [120, 127] width 240 height 254
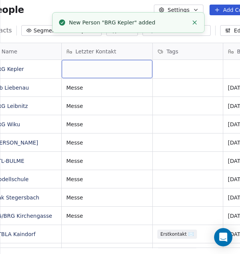
click at [115, 69] on div "grid" at bounding box center [107, 69] width 91 height 18
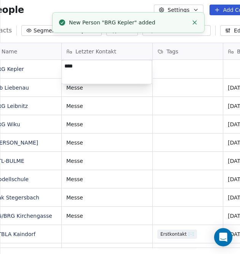
type textarea "*****"
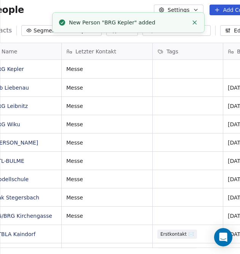
click at [187, 72] on html "People Settings Add Contacts 28 Contacts Segments: All People Filter Edit View …" at bounding box center [120, 127] width 240 height 254
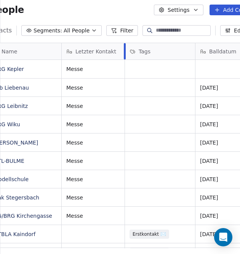
drag, startPoint x: 151, startPoint y: 50, endPoint x: 128, endPoint y: 56, distance: 24.0
click at [123, 57] on div "Letzter Kontakt" at bounding box center [93, 51] width 63 height 16
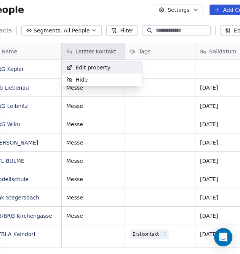
click at [216, 67] on html "People Settings Add Contacts 28 Contacts Segments: All People Filter Edit View …" at bounding box center [120, 127] width 240 height 254
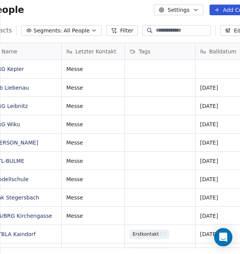
scroll to position [0, 9]
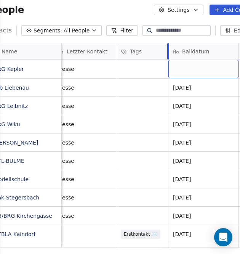
drag, startPoint x: 185, startPoint y: 51, endPoint x: 167, endPoint y: 56, distance: 19.1
click at [167, 56] on div at bounding box center [168, 51] width 2 height 16
click at [186, 72] on div "grid" at bounding box center [203, 69] width 70 height 18
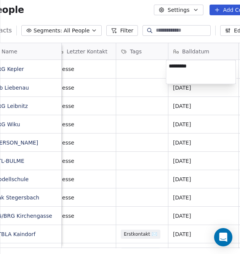
type textarea "**********"
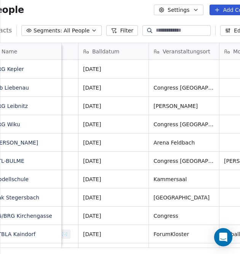
scroll to position [0, 106]
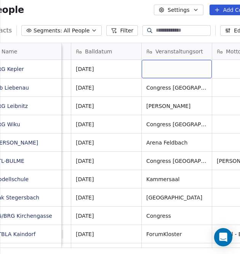
click at [176, 71] on div "grid" at bounding box center [177, 69] width 70 height 18
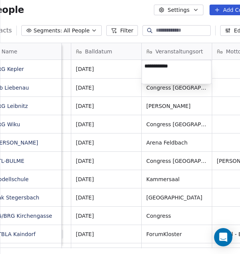
type textarea "**********"
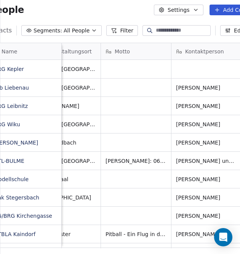
scroll to position [0, 222]
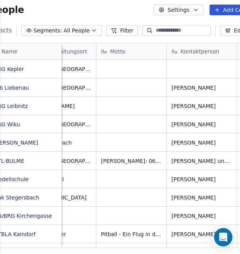
drag, startPoint x: 91, startPoint y: 245, endPoint x: 104, endPoint y: 243, distance: 12.2
click at [104, 243] on html "People Settings Add Contacts 28 Contacts Segments: All People Filter Edit View …" at bounding box center [120, 127] width 240 height 254
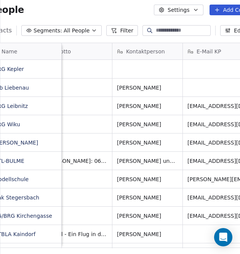
scroll to position [0, 283]
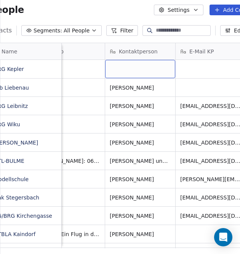
click at [123, 70] on div "grid" at bounding box center [140, 69] width 70 height 18
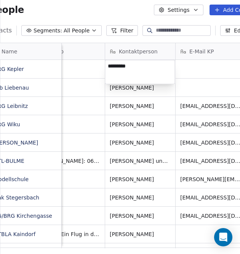
type textarea "**********"
click at [197, 67] on html "People Settings Add Contacts 28 Contacts Segments: All People Filter Edit View …" at bounding box center [120, 127] width 240 height 254
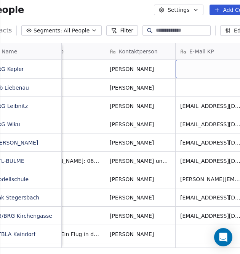
click at [205, 70] on div "grid" at bounding box center [211, 69] width 70 height 18
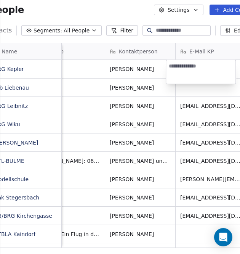
type textarea "**********"
click at [114, 242] on html "People Settings Add Contacts 28 Contacts Segments: All People Filter Edit View …" at bounding box center [120, 127] width 240 height 254
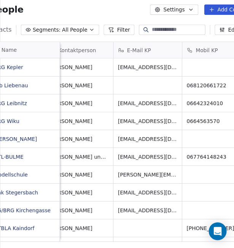
scroll to position [0, 350]
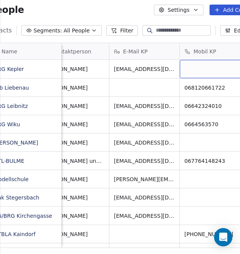
click at [202, 68] on div "grid" at bounding box center [215, 69] width 70 height 18
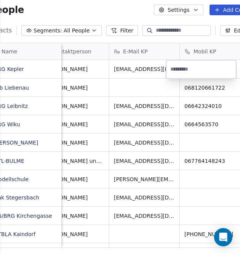
type input "**********"
click at [202, 68] on input "**********" at bounding box center [201, 69] width 67 height 15
click at [152, 78] on html "People Settings Add Contacts 28 Contacts Segments: All People Filter Edit View …" at bounding box center [120, 127] width 240 height 254
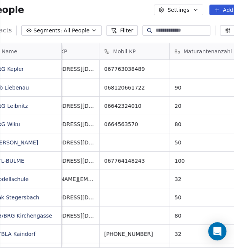
scroll to position [0, 447]
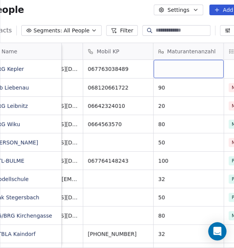
click at [168, 68] on div "grid" at bounding box center [189, 69] width 70 height 18
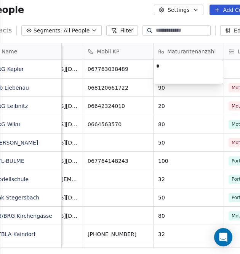
type textarea "**"
click at [192, 83] on textarea "**" at bounding box center [188, 72] width 69 height 24
click at [199, 96] on html "People Settings Add Contacts 28 Contacts Segments: All People Filter Edit View …" at bounding box center [120, 127] width 240 height 254
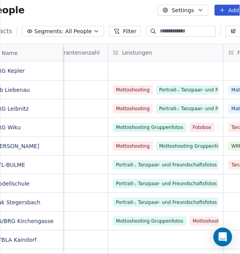
scroll to position [0, 575]
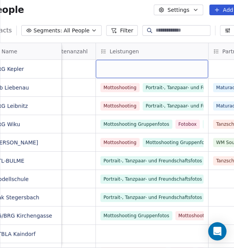
click at [126, 72] on div "grid" at bounding box center [152, 69] width 112 height 18
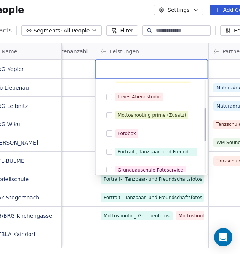
scroll to position [76, 0]
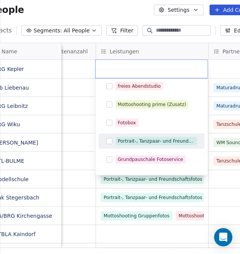
click at [109, 139] on button "Suggestions" at bounding box center [109, 141] width 6 height 6
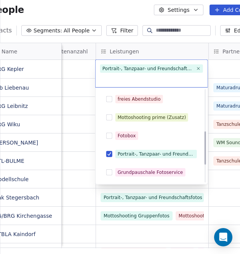
scroll to position [114, 0]
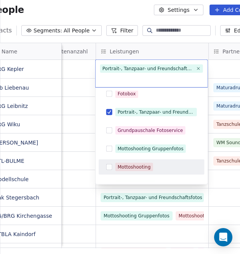
click at [109, 166] on button "Suggestions" at bounding box center [109, 167] width 6 height 6
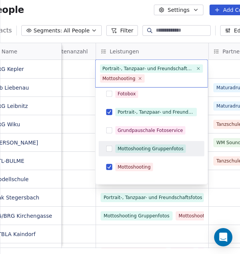
click at [109, 147] on button "Suggestions" at bounding box center [109, 149] width 6 height 6
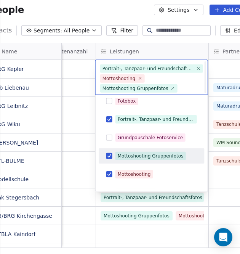
scroll to position [2, 0]
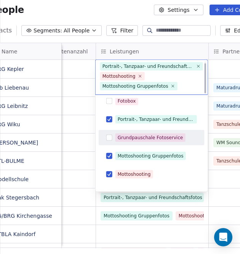
click at [109, 139] on button "Suggestions" at bounding box center [109, 138] width 6 height 6
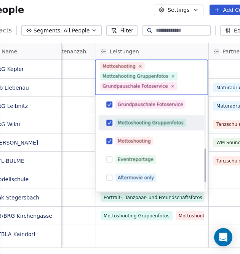
scroll to position [162, 0]
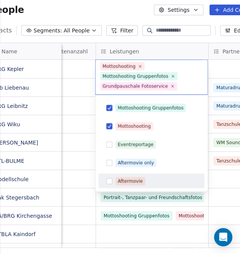
click at [109, 181] on button "Suggestions" at bounding box center [109, 181] width 6 height 6
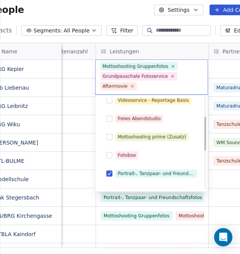
scroll to position [48, 0]
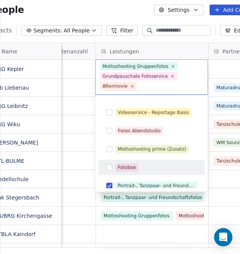
click at [109, 167] on button "Suggestions" at bounding box center [109, 167] width 6 height 6
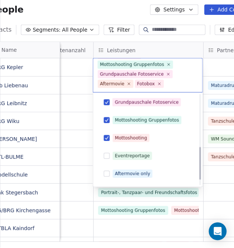
scroll to position [162, 0]
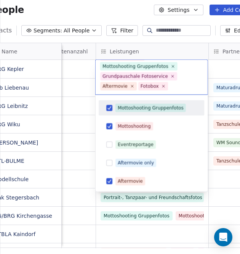
click at [217, 69] on html "People Settings Add Contacts 28 Contacts Segments: All People Filter Edit View …" at bounding box center [120, 127] width 240 height 254
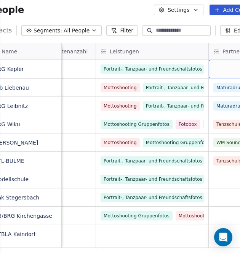
scroll to position [0, 597]
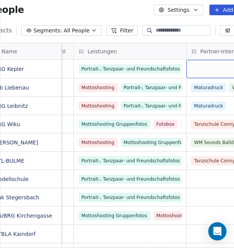
click at [213, 70] on div "grid" at bounding box center [222, 69] width 70 height 18
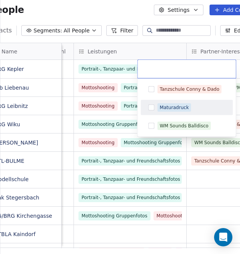
click at [148, 106] on button "Suggestions" at bounding box center [151, 107] width 6 height 6
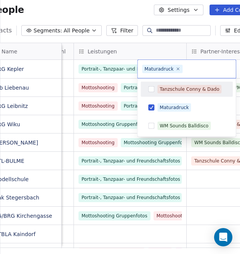
click at [150, 92] on div "Tanzschule Conny & Dado" at bounding box center [187, 89] width 86 height 12
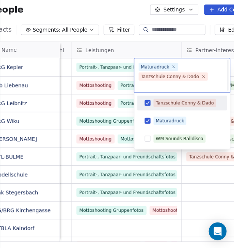
scroll to position [2, 0]
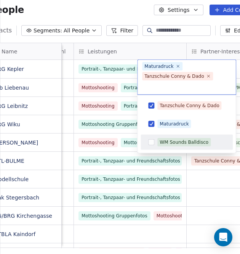
click at [192, 167] on html "People Settings Add Contacts 28 Contacts Segments: All People Filter Edit View …" at bounding box center [120, 127] width 240 height 254
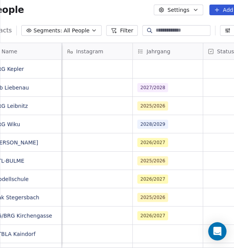
scroll to position [0, 1217]
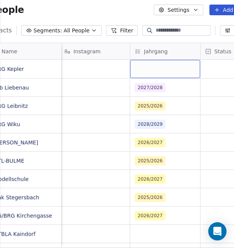
click at [160, 64] on div "grid" at bounding box center [165, 69] width 70 height 18
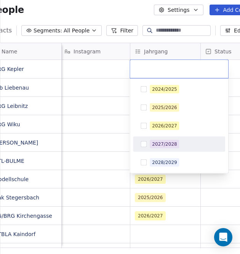
click at [144, 145] on button "Suggestions" at bounding box center [144, 144] width 6 height 6
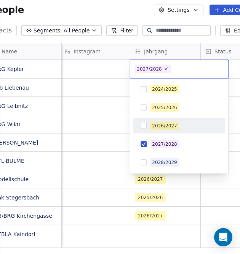
click at [94, 66] on html "People Settings Add Contacts 28 Contacts Segments: All People Filter Edit View …" at bounding box center [120, 127] width 240 height 254
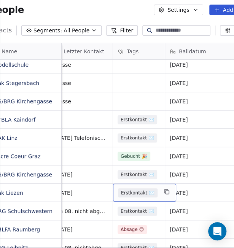
scroll to position [0, 0]
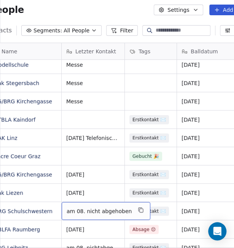
click at [65, 211] on div "am 08. nicht abgehoben" at bounding box center [106, 211] width 89 height 18
click at [67, 211] on span "am 08. nicht abgehoben" at bounding box center [99, 211] width 65 height 8
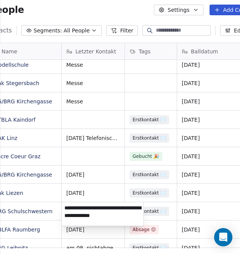
type textarea "**********"
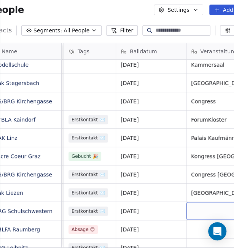
scroll to position [0, 131]
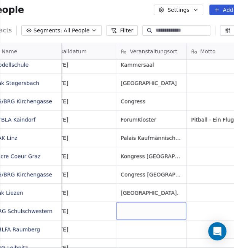
click at [136, 211] on div "grid" at bounding box center [151, 211] width 70 height 18
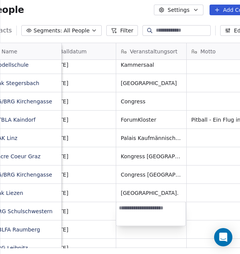
click at [158, 202] on textarea at bounding box center [150, 214] width 69 height 24
paste textarea "**********"
click at [143, 207] on textarea "**********" at bounding box center [150, 214] width 69 height 24
type textarea "**********"
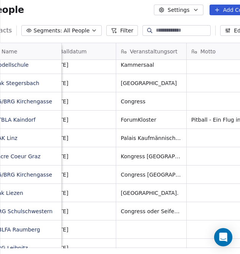
click at [100, 244] on html "People Settings Add Contacts 28 Contacts Segments: All People Filter Edit View …" at bounding box center [120, 127] width 240 height 254
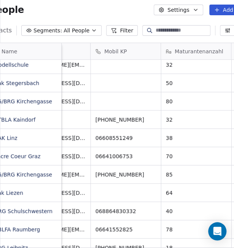
scroll to position [0, 465]
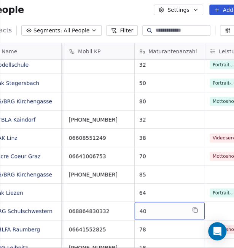
click at [149, 209] on span "40" at bounding box center [163, 211] width 46 height 8
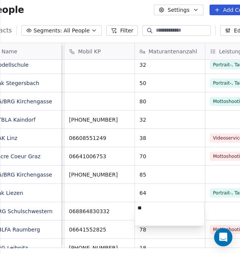
type textarea "*"
type textarea "**"
click at [48, 209] on html "People Settings Add Contacts 28 Contacts Segments: All People Filter Edit View …" at bounding box center [120, 127] width 240 height 254
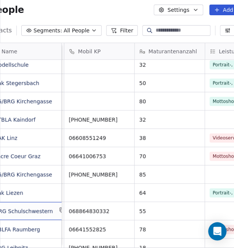
click at [49, 213] on div "O ORG Schulschwestern" at bounding box center [24, 211] width 96 height 18
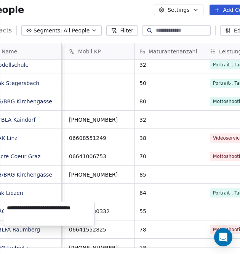
type textarea "**********"
click at [120, 210] on html "People Settings Add Contacts 28 Contacts Segments: All People Filter Edit View …" at bounding box center [120, 127] width 240 height 254
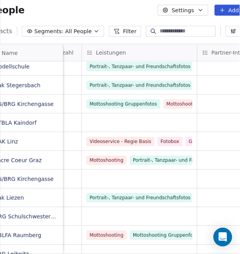
scroll to position [0, 596]
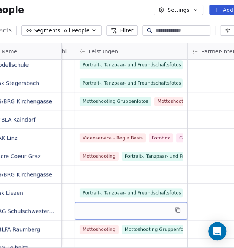
click at [137, 208] on div "grid" at bounding box center [131, 211] width 112 height 18
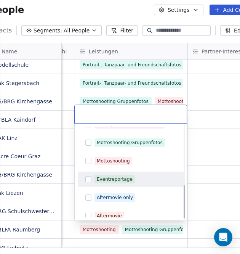
scroll to position [162, 0]
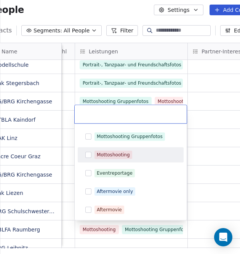
click at [86, 152] on button "Suggestions" at bounding box center [88, 155] width 6 height 6
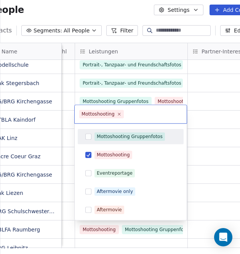
click at [88, 138] on button "Suggestions" at bounding box center [88, 136] width 6 height 6
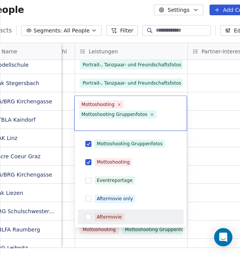
click at [89, 214] on button "Suggestions" at bounding box center [88, 217] width 6 height 6
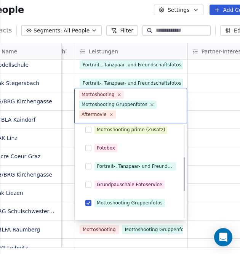
scroll to position [86, 0]
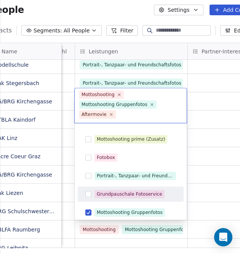
click at [86, 192] on button "Suggestions" at bounding box center [88, 194] width 6 height 6
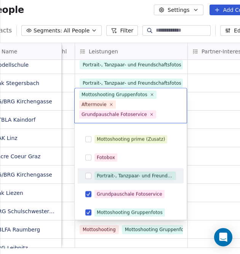
click at [88, 176] on button "Suggestions" at bounding box center [88, 176] width 6 height 6
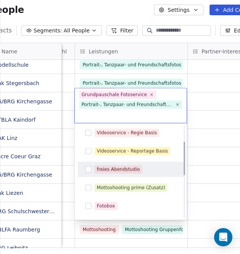
scroll to position [48, 0]
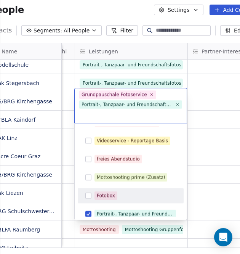
click at [86, 192] on div "Fotobox" at bounding box center [131, 196] width 100 height 12
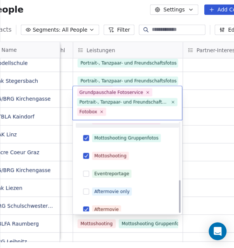
scroll to position [162, 0]
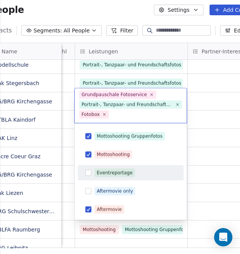
click at [210, 181] on html "People Settings Add Contacts 28 Contacts Segments: All People Filter Edit View …" at bounding box center [120, 127] width 240 height 254
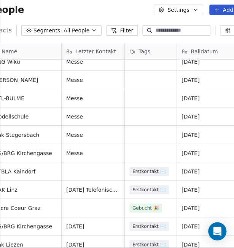
scroll to position [19, 0]
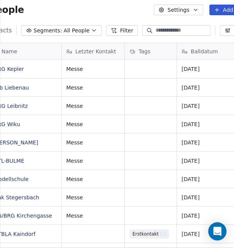
click at [226, 8] on button "Add Contacts" at bounding box center [237, 10] width 54 height 11
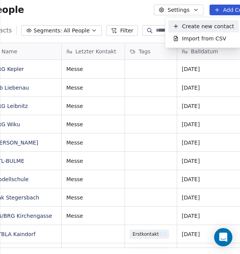
click at [204, 27] on span "Create new contact" at bounding box center [208, 26] width 52 height 8
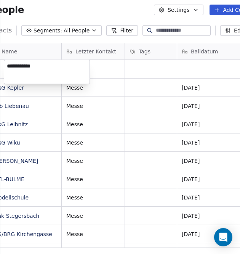
type textarea "**********"
click at [100, 72] on html "People Settings Add Contacts 29 Contacts Segments: All People Filter Edit View …" at bounding box center [120, 127] width 240 height 254
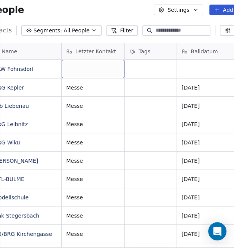
click at [100, 72] on div "grid" at bounding box center [93, 69] width 63 height 18
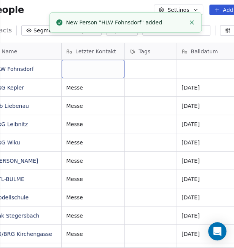
click at [98, 71] on div "grid" at bounding box center [93, 69] width 63 height 18
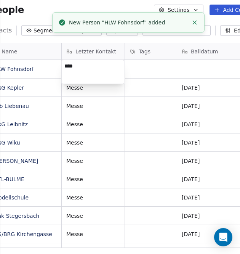
type textarea "*****"
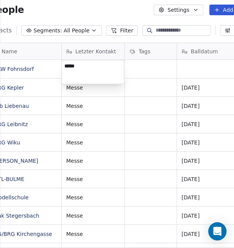
click at [192, 67] on html "People Settings Add Contacts 29 Contacts Segments: All People Filter Edit View …" at bounding box center [117, 124] width 234 height 248
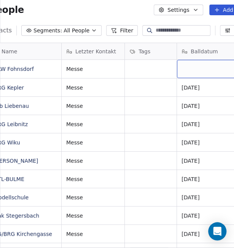
click at [192, 67] on div "grid" at bounding box center [212, 69] width 70 height 18
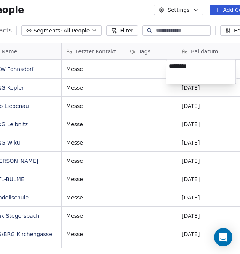
type textarea "**********"
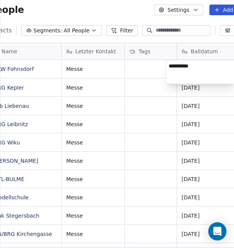
click at [149, 70] on html "People Settings Add Contacts 29 Contacts Segments: All People Filter Edit View …" at bounding box center [117, 124] width 234 height 248
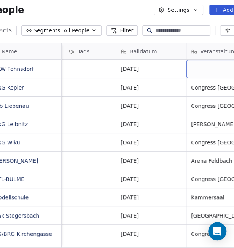
click at [203, 71] on div "grid" at bounding box center [222, 69] width 70 height 18
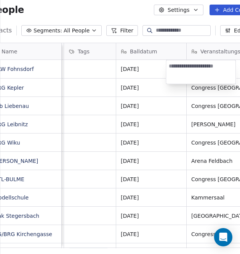
type textarea "**********"
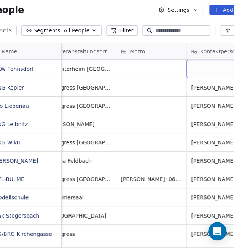
scroll to position [0, 272]
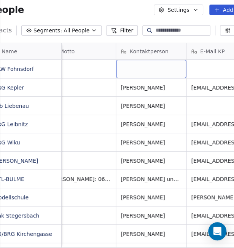
click at [143, 64] on div "grid" at bounding box center [151, 69] width 70 height 18
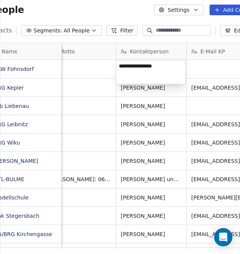
type textarea "**********"
click at [201, 73] on html "People Settings Add Contacts 29 Contacts Segments: All People Filter Edit View …" at bounding box center [120, 127] width 240 height 254
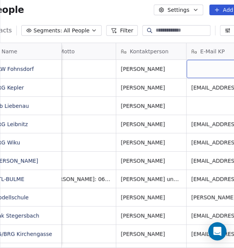
click at [201, 73] on div "grid" at bounding box center [222, 69] width 70 height 18
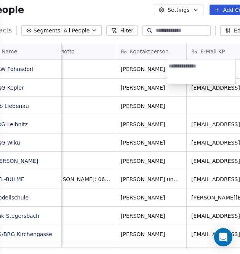
type textarea "**********"
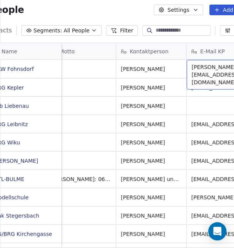
scroll to position [0, 343]
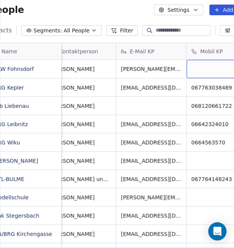
click at [199, 70] on div "grid" at bounding box center [222, 69] width 70 height 18
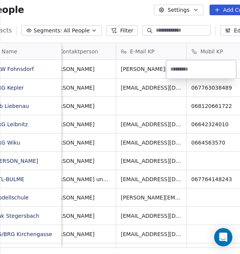
type input "**********"
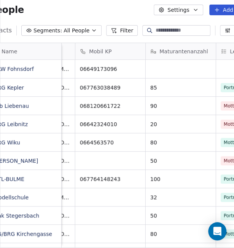
scroll to position [0, 463]
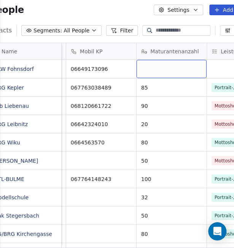
click at [167, 67] on div "grid" at bounding box center [172, 69] width 70 height 18
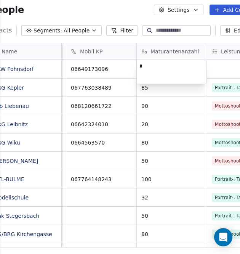
type textarea "**"
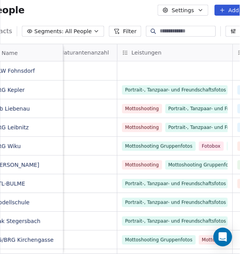
scroll to position [0, 599]
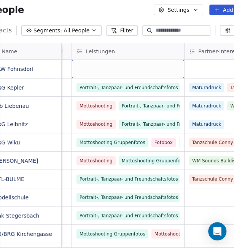
click at [95, 62] on div "grid" at bounding box center [128, 69] width 112 height 18
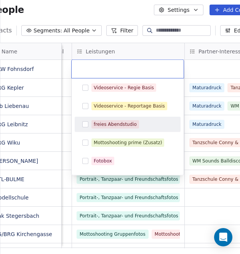
scroll to position [76, 0]
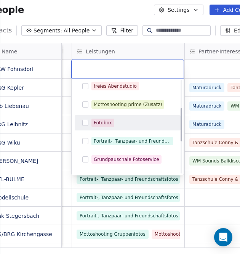
click at [81, 119] on div "Fotobox" at bounding box center [128, 123] width 100 height 12
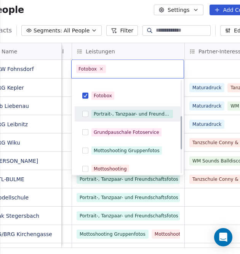
scroll to position [114, 0]
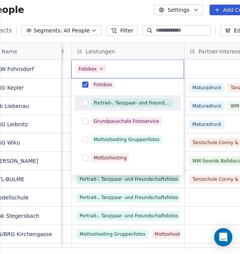
click at [85, 119] on button "Suggestions" at bounding box center [85, 121] width 6 height 6
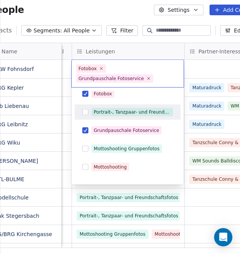
drag, startPoint x: 83, startPoint y: 111, endPoint x: 86, endPoint y: 117, distance: 6.7
click at [83, 111] on button "Suggestions" at bounding box center [85, 112] width 6 height 6
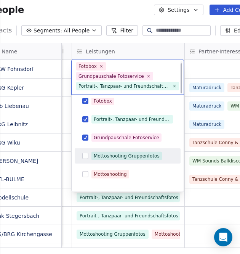
click at [86, 157] on button "Suggestions" at bounding box center [85, 156] width 6 height 6
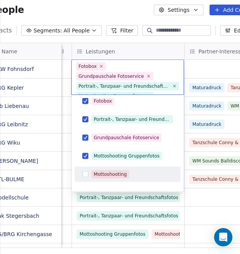
click at [86, 175] on button "Suggestions" at bounding box center [85, 174] width 6 height 6
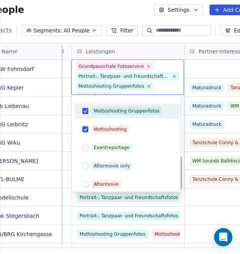
scroll to position [162, 0]
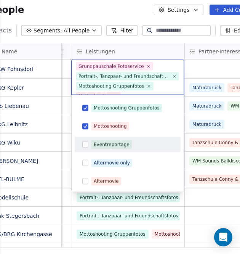
click at [85, 145] on button "Suggestions" at bounding box center [85, 144] width 6 height 6
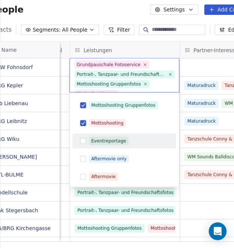
scroll to position [22, 0]
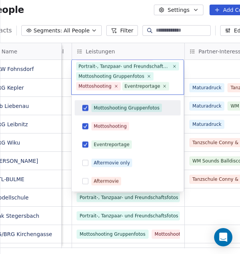
click at [212, 64] on html "People Settings Add Contacts 29 Contacts Segments: All People Filter Edit View …" at bounding box center [120, 127] width 240 height 254
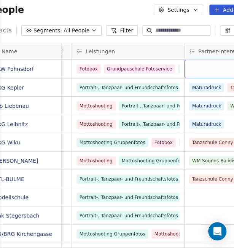
click at [210, 67] on div "grid" at bounding box center [220, 69] width 70 height 18
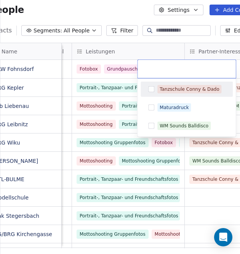
click at [150, 90] on button "Suggestions" at bounding box center [151, 89] width 6 height 6
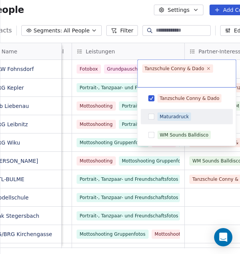
click at [153, 117] on button "Suggestions" at bounding box center [151, 117] width 6 height 6
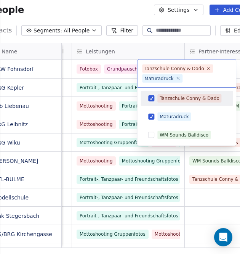
click at [126, 74] on html "People Settings Add Contacts 29 Contacts Segments: All People Filter Edit View …" at bounding box center [120, 127] width 240 height 254
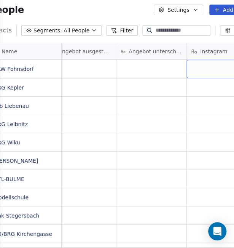
scroll to position [0, 1161]
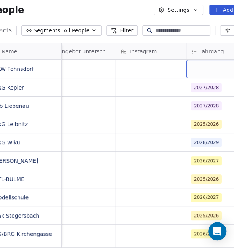
click at [210, 69] on div "grid" at bounding box center [222, 69] width 70 height 18
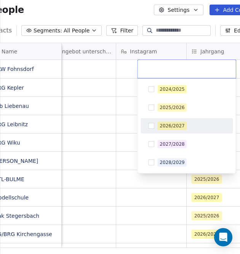
click at [152, 125] on button "Suggestions" at bounding box center [151, 126] width 6 height 6
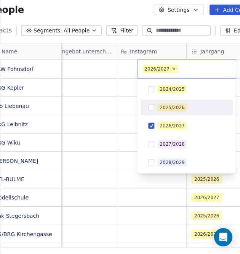
click at [120, 70] on html "People Settings Add Contacts 29 Contacts Segments: All People Filter Edit View …" at bounding box center [120, 127] width 240 height 254
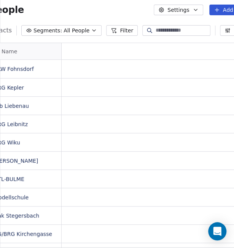
scroll to position [0, 0]
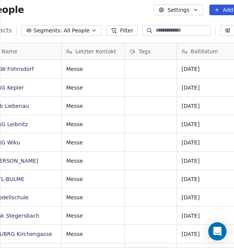
click at [218, 10] on icon at bounding box center [217, 10] width 6 height 6
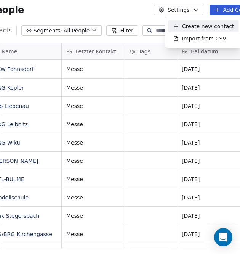
click at [213, 26] on span "Create new contact" at bounding box center [208, 26] width 52 height 8
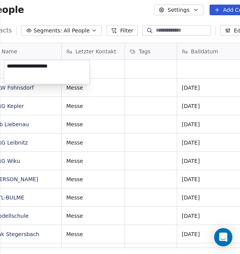
type textarea "**********"
click at [103, 69] on html "People Settings Add Contacts 30 Contacts Segments: All People Filter Edit View …" at bounding box center [120, 127] width 240 height 254
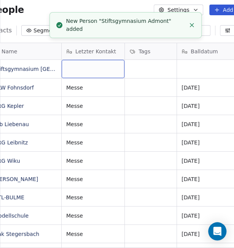
click at [103, 69] on div "grid" at bounding box center [93, 69] width 63 height 18
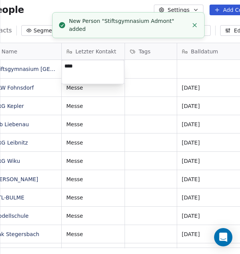
type textarea "*****"
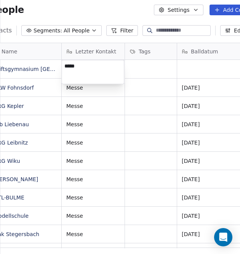
click at [190, 66] on html "People Settings Add Contacts 30 Contacts Segments: All People Filter Edit View …" at bounding box center [120, 127] width 240 height 254
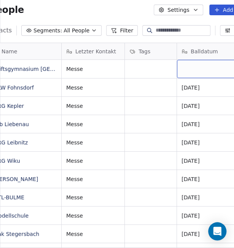
click at [188, 66] on div "grid" at bounding box center [212, 69] width 70 height 18
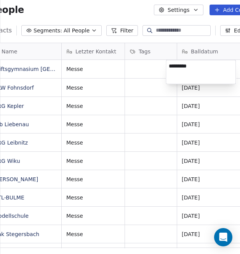
type textarea "**********"
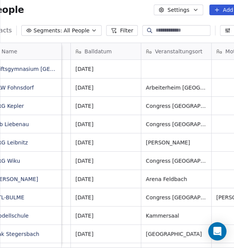
scroll to position [0, 111]
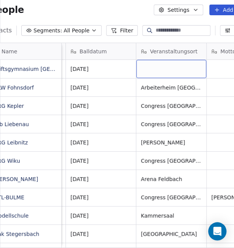
click at [144, 69] on div "grid" at bounding box center [171, 69] width 70 height 18
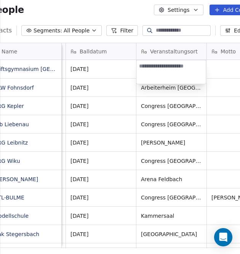
type textarea "**********"
click at [218, 66] on html "People Settings Add Contacts 30 Contacts Segments: All People Filter Edit View …" at bounding box center [120, 127] width 240 height 254
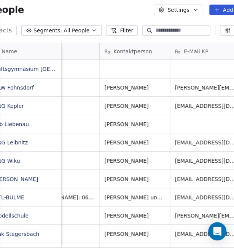
scroll to position [0, 322]
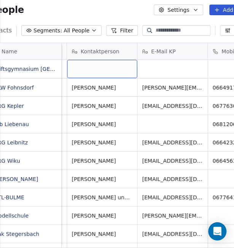
click at [91, 66] on div "grid" at bounding box center [102, 69] width 70 height 18
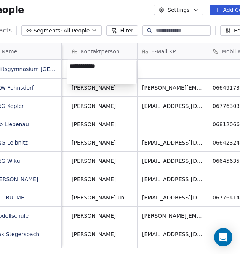
type textarea "**********"
click at [159, 67] on html "People Settings Add Contacts 30 Contacts Segments: All People Filter Edit View …" at bounding box center [120, 127] width 240 height 254
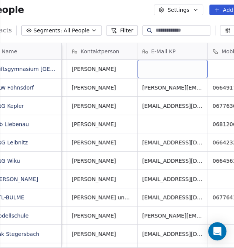
click at [159, 67] on div "grid" at bounding box center [173, 69] width 70 height 18
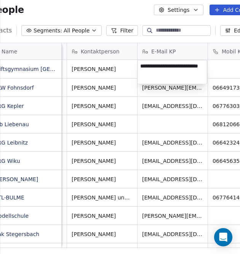
type textarea "**********"
click at [213, 69] on html "People Settings Add Contacts 30 Contacts Segments: All People Filter Edit View …" at bounding box center [120, 127] width 240 height 254
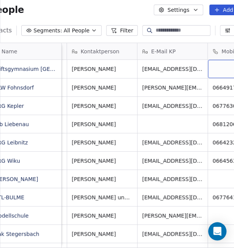
scroll to position [0, 343]
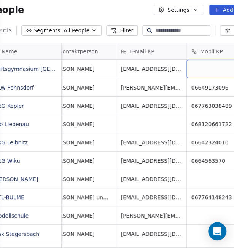
click at [212, 69] on div "grid" at bounding box center [222, 69] width 70 height 18
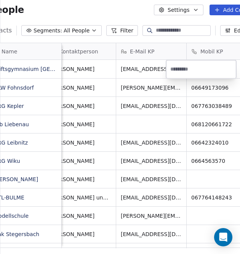
type input "**********"
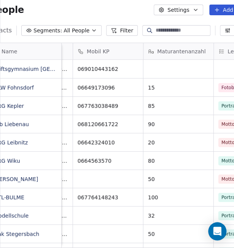
scroll to position [0, 485]
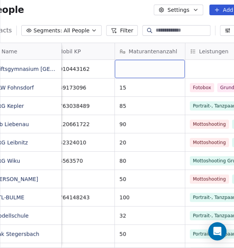
click at [143, 67] on div "grid" at bounding box center [150, 69] width 70 height 18
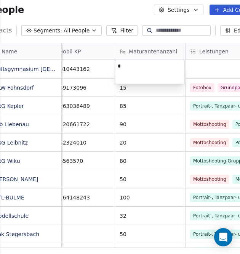
type textarea "**"
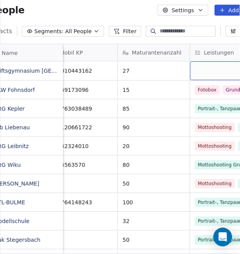
scroll to position [0, 526]
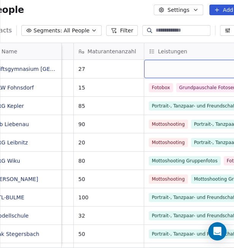
click at [203, 64] on div "grid" at bounding box center [200, 69] width 112 height 18
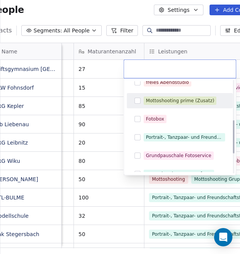
scroll to position [114, 0]
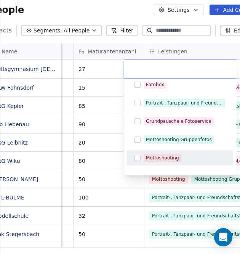
click at [139, 155] on button "Suggestions" at bounding box center [138, 158] width 6 height 6
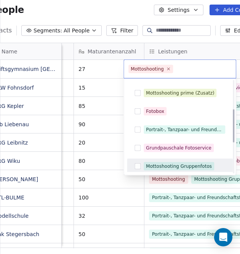
scroll to position [76, 0]
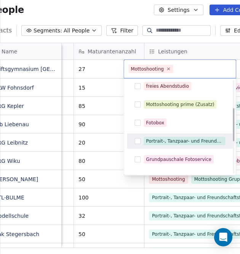
click at [136, 142] on button "Suggestions" at bounding box center [138, 141] width 6 height 6
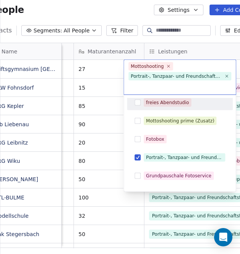
click at [136, 104] on button "Suggestions" at bounding box center [138, 102] width 6 height 6
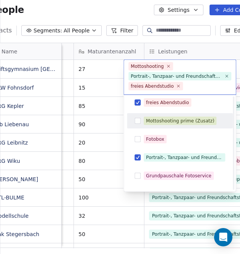
scroll to position [152, 0]
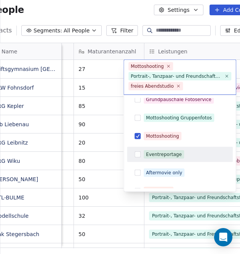
click at [137, 154] on button "Suggestions" at bounding box center [138, 154] width 6 height 6
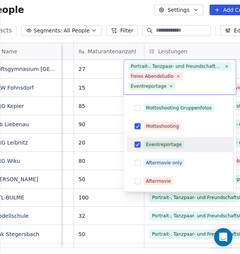
scroll to position [124, 0]
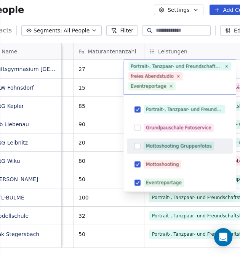
click at [138, 145] on button "Suggestions" at bounding box center [138, 146] width 6 height 6
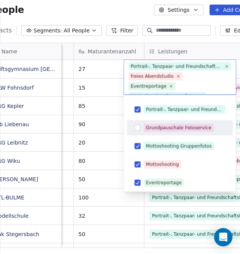
click at [139, 126] on button "Suggestions" at bounding box center [138, 128] width 6 height 6
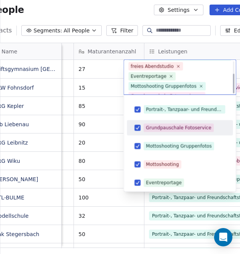
scroll to position [162, 0]
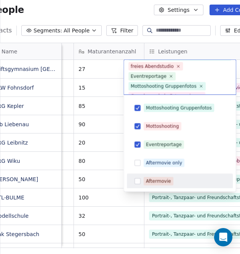
click at [139, 180] on button "Suggestions" at bounding box center [138, 181] width 6 height 6
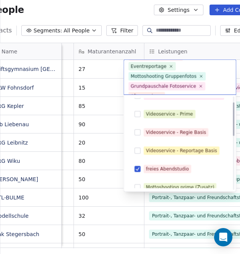
scroll to position [48, 0]
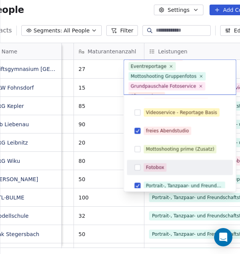
click at [137, 167] on button "Suggestions" at bounding box center [138, 167] width 6 height 6
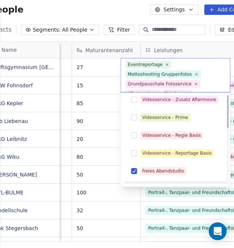
scroll to position [0, 0]
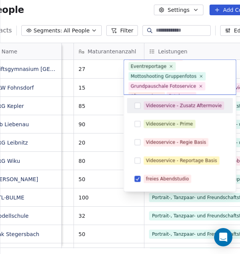
click at [237, 68] on html "People Settings Add Contacts 30 Contacts Segments: All People Filter Edit View …" at bounding box center [120, 127] width 240 height 254
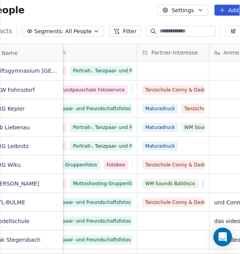
scroll to position [0, 663]
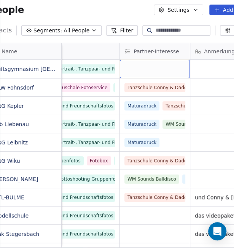
click at [140, 65] on div "grid" at bounding box center [155, 69] width 70 height 18
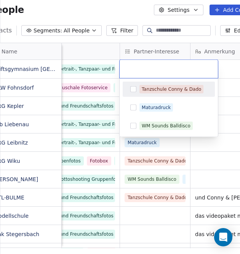
click at [133, 87] on button "Suggestions" at bounding box center [133, 89] width 6 height 6
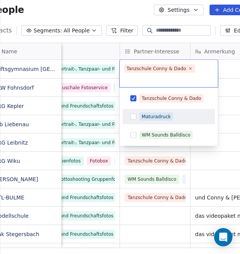
click at [135, 119] on button "Suggestions" at bounding box center [133, 117] width 6 height 6
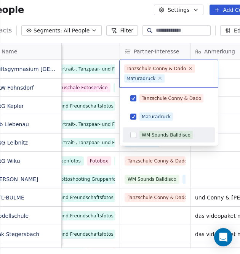
click at [136, 134] on div "WM Sounds Balldisco" at bounding box center [169, 135] width 86 height 12
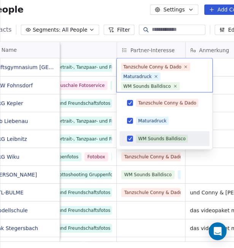
scroll to position [2, 0]
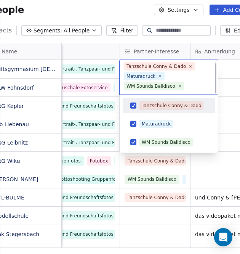
click at [225, 93] on html "People Settings Add Contacts 30 Contacts Segments: All People Filter Edit View …" at bounding box center [120, 127] width 240 height 254
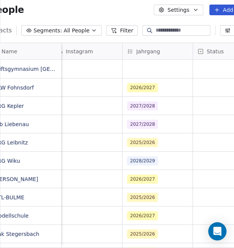
scroll to position [0, 1227]
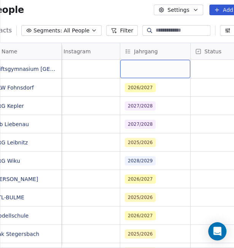
click at [135, 73] on div "grid" at bounding box center [155, 69] width 70 height 18
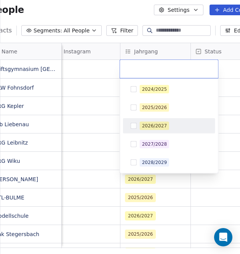
click at [133, 123] on button "Suggestions" at bounding box center [134, 126] width 6 height 6
click at [103, 83] on html "People Settings Add Contacts 30 Contacts Segments: All People Filter Edit View …" at bounding box center [120, 127] width 240 height 254
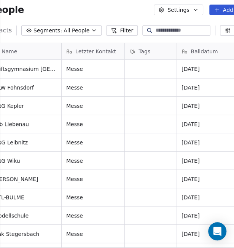
scroll to position [0, 0]
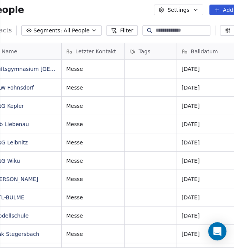
click at [224, 7] on button "Add Contacts" at bounding box center [237, 10] width 54 height 11
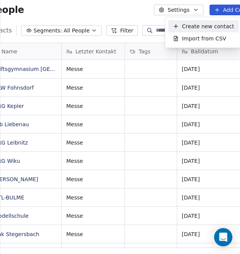
click at [202, 27] on span "Create new contact" at bounding box center [208, 26] width 52 height 8
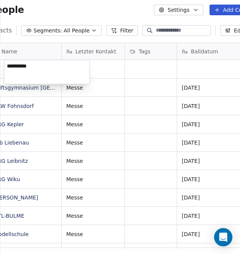
type textarea "**********"
click at [111, 72] on html "People Settings Add Contacts 31 Contacts Segments: All People Filter Edit View …" at bounding box center [120, 127] width 240 height 254
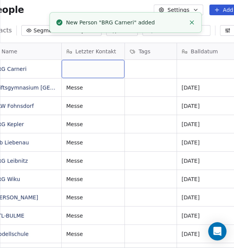
click at [82, 69] on div "grid" at bounding box center [93, 69] width 63 height 18
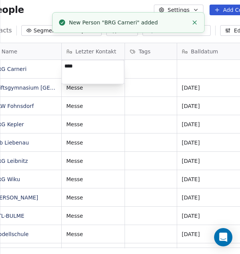
type textarea "*****"
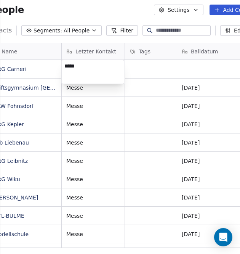
click at [210, 68] on html "People Settings Add Contacts 31 Contacts Segments: All People Filter Edit View …" at bounding box center [120, 127] width 240 height 254
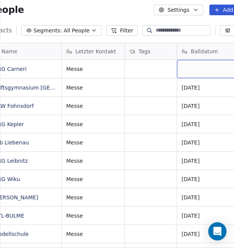
click at [210, 71] on div "grid" at bounding box center [212, 69] width 70 height 18
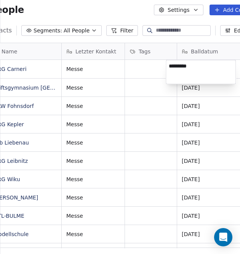
type textarea "**********"
click at [83, 244] on html "People Settings Add Contacts 31 Contacts Segments: All People Filter Edit View …" at bounding box center [120, 127] width 240 height 254
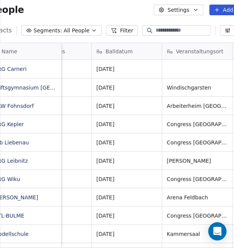
scroll to position [0, 88]
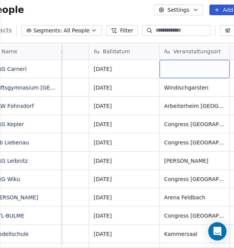
click at [181, 65] on div "grid" at bounding box center [195, 69] width 70 height 18
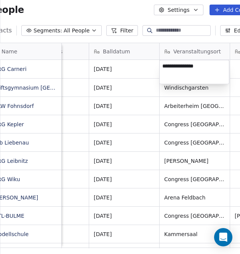
type textarea "**********"
click at [237, 71] on html "People Settings Add Contacts 31 Contacts Segments: All People Filter Edit View …" at bounding box center [120, 127] width 240 height 254
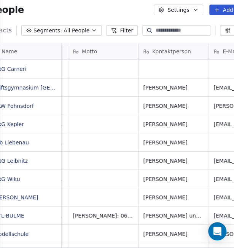
scroll to position [0, 276]
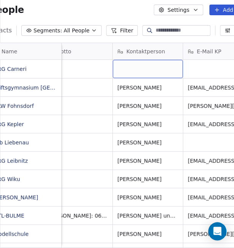
click at [145, 64] on div "grid" at bounding box center [148, 69] width 70 height 18
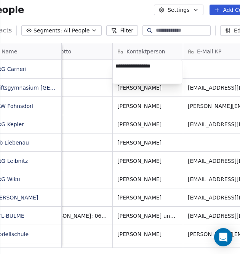
type textarea "**********"
click at [195, 70] on html "People Settings Add Contacts 31 Contacts Segments: All People Filter Edit View …" at bounding box center [120, 127] width 240 height 254
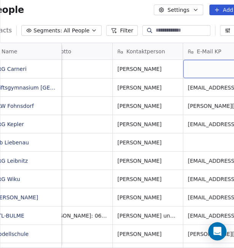
click at [195, 70] on div "grid" at bounding box center [218, 69] width 70 height 18
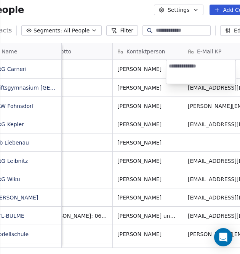
type textarea "**********"
click at [169, 99] on html "People Settings Add Contacts 31 Contacts Segments: All People Filter Edit View …" at bounding box center [120, 127] width 240 height 254
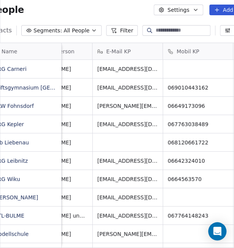
scroll to position [0, 433]
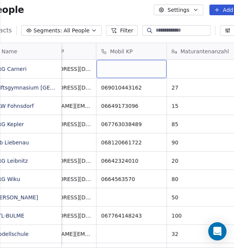
click at [107, 67] on div "grid" at bounding box center [131, 69] width 70 height 18
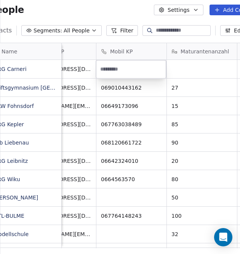
type input "**********"
click at [191, 66] on html "People Settings Add Contacts 31 Contacts Segments: All People Filter Edit View …" at bounding box center [120, 127] width 240 height 254
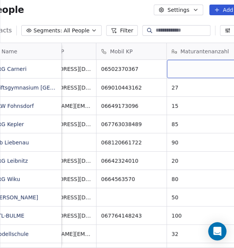
click at [191, 66] on div "grid" at bounding box center [202, 69] width 70 height 18
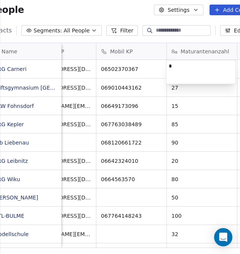
type textarea "**"
click at [126, 245] on html "People Settings Add Contacts 31 Contacts Segments: All People Filter Edit View …" at bounding box center [120, 127] width 240 height 254
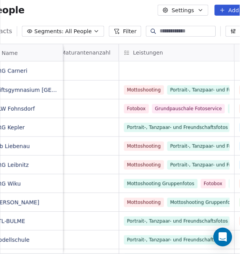
scroll to position [0, 555]
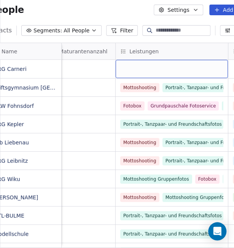
click at [136, 69] on div "grid" at bounding box center [172, 69] width 112 height 18
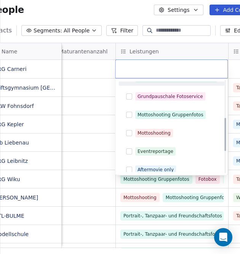
scroll to position [152, 0]
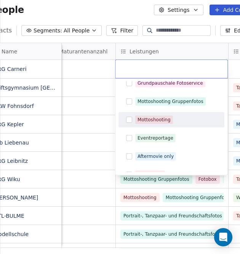
click at [130, 118] on button "Suggestions" at bounding box center [129, 120] width 6 height 6
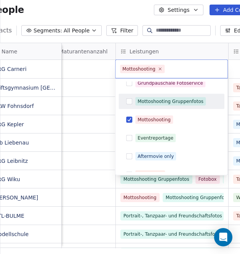
click at [129, 103] on button "Suggestions" at bounding box center [129, 101] width 6 height 6
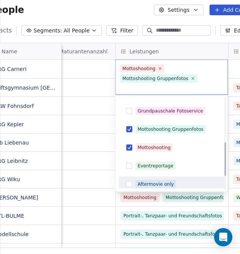
scroll to position [124, 0]
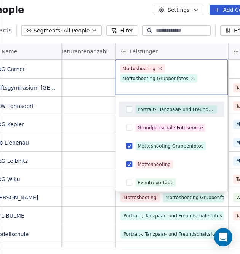
click at [128, 106] on button "Suggestions" at bounding box center [129, 109] width 6 height 6
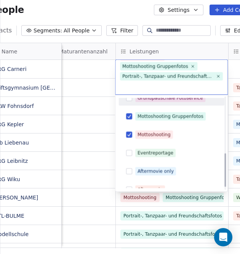
scroll to position [162, 0]
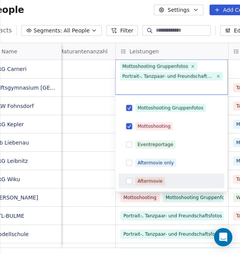
click at [129, 180] on button "Suggestions" at bounding box center [129, 181] width 6 height 6
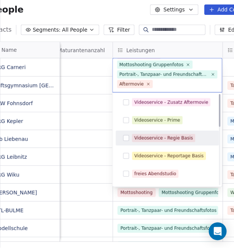
scroll to position [0, 0]
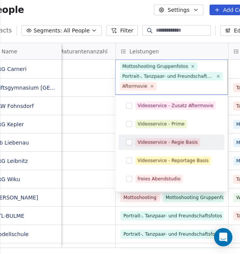
click at [103, 86] on html "People Settings Add Contacts 31 Contacts Segments: All People Filter Edit View …" at bounding box center [120, 127] width 240 height 254
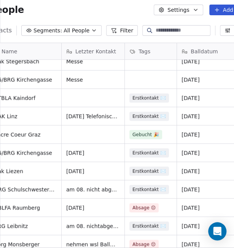
scroll to position [188, 0]
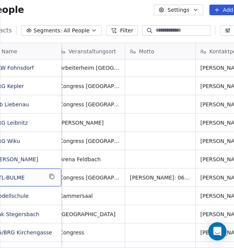
click at [32, 178] on span "HTL-BULME" at bounding box center [18, 178] width 48 height 8
click at [103, 181] on html "People Settings Add Contacts 31 Contacts Segments: All People Filter Edit View …" at bounding box center [117, 124] width 234 height 248
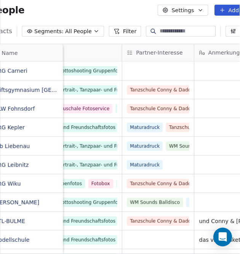
scroll to position [0, 683]
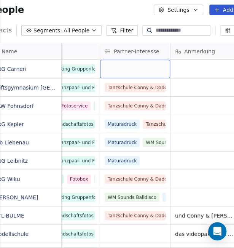
click at [131, 68] on div "grid" at bounding box center [135, 69] width 70 height 18
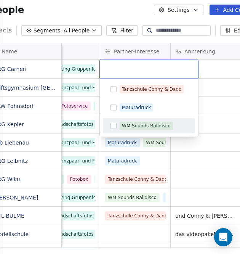
click at [115, 125] on button "Suggestions" at bounding box center [114, 126] width 6 height 6
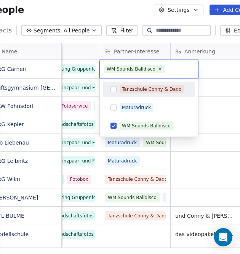
click at [113, 87] on button "Suggestions" at bounding box center [114, 89] width 6 height 6
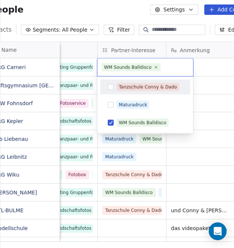
scroll to position [2, 0]
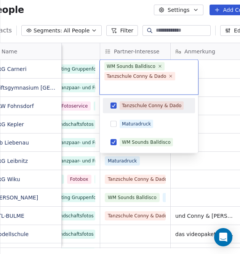
click at [228, 83] on html "People Settings Add Contacts 31 Contacts Segments: All People Filter Edit View …" at bounding box center [120, 127] width 240 height 254
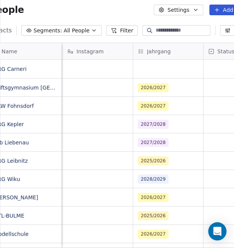
scroll to position [0, 1231]
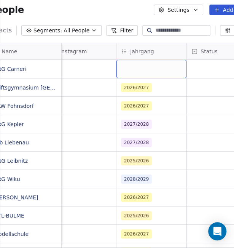
click at [138, 68] on div "grid" at bounding box center [152, 69] width 70 height 18
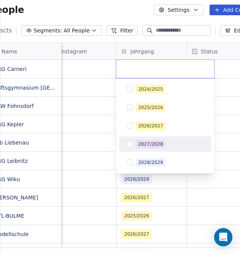
click at [130, 147] on div "2027/2028" at bounding box center [165, 144] width 86 height 12
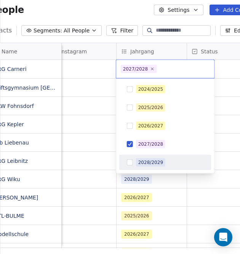
click at [184, 210] on html "People Settings Add Contacts 31 Contacts Segments: All People Filter Edit View …" at bounding box center [120, 127] width 240 height 254
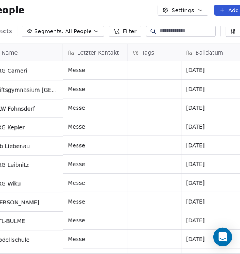
scroll to position [0, 0]
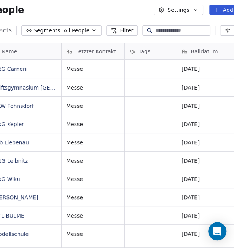
click at [218, 9] on icon at bounding box center [217, 10] width 6 height 6
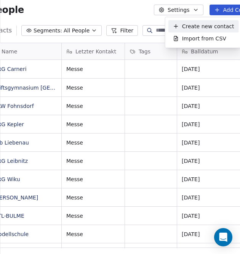
click at [203, 28] on span "Create new contact" at bounding box center [208, 26] width 52 height 8
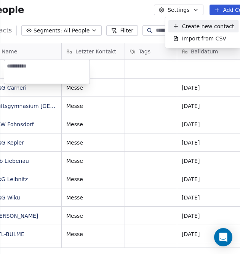
scroll to position [217, 300]
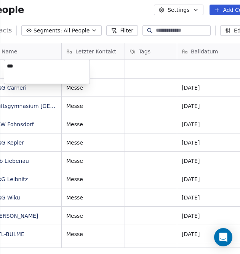
type textarea "****"
click at [102, 66] on html "People Settings Add Contacts 32 Contacts Segments: All People Filter Edit View …" at bounding box center [120, 127] width 240 height 254
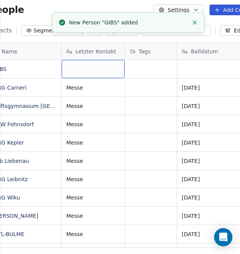
click at [103, 68] on div "grid" at bounding box center [93, 69] width 63 height 18
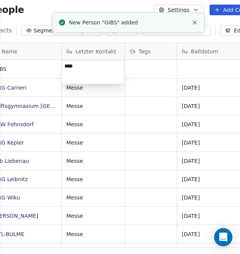
type textarea "*****"
click at [187, 65] on html "People Settings Add Contacts 32 Contacts Segments: All People Filter Edit View …" at bounding box center [120, 127] width 240 height 254
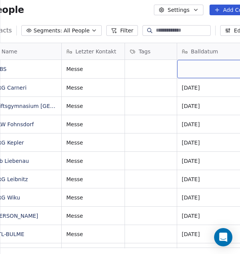
click at [187, 69] on div "grid" at bounding box center [212, 69] width 70 height 18
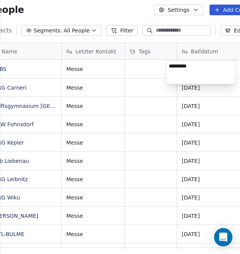
type textarea "**********"
click at [146, 67] on html "People Settings Add Contacts 32 Contacts Segments: All People Filter Edit View …" at bounding box center [120, 127] width 240 height 254
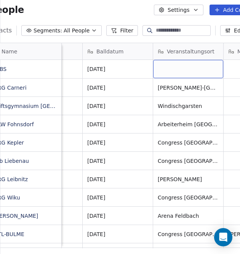
scroll to position [0, 118]
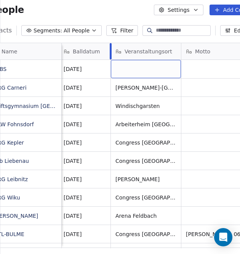
drag, startPoint x: 128, startPoint y: 52, endPoint x: 111, endPoint y: 53, distance: 17.2
click at [110, 54] on div at bounding box center [111, 51] width 2 height 16
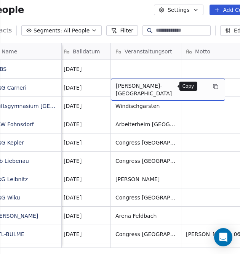
click at [213, 88] on icon "grid" at bounding box center [216, 86] width 6 height 6
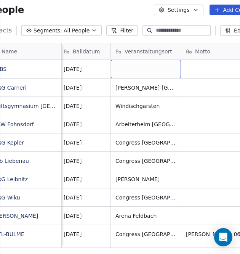
click at [142, 68] on div "grid" at bounding box center [146, 69] width 70 height 18
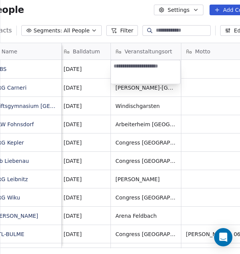
type textarea "**********"
click at [207, 72] on html "People Settings Add Contacts 32 Contacts Segments: All People Filter Edit View …" at bounding box center [120, 127] width 240 height 254
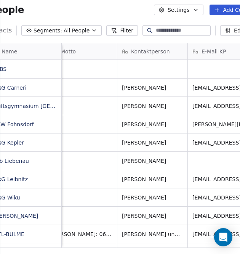
scroll to position [0, 258]
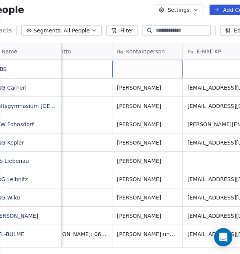
click at [142, 69] on div "grid" at bounding box center [147, 69] width 70 height 18
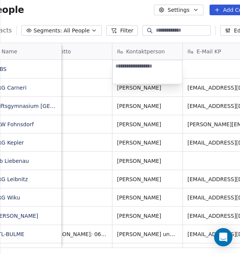
click at [142, 69] on textarea at bounding box center [147, 72] width 69 height 24
type textarea "**********"
click at [205, 69] on html "People Settings Add Contacts 32 Contacts Segments: All People Filter Edit View …" at bounding box center [120, 127] width 240 height 254
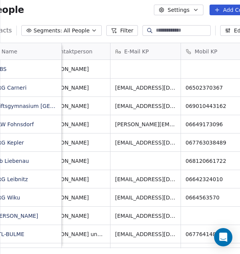
scroll to position [0, 337]
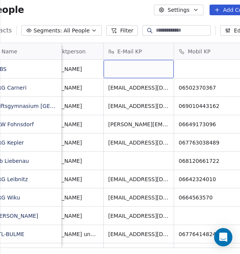
click at [123, 72] on div "grid" at bounding box center [139, 69] width 70 height 18
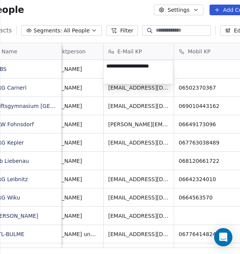
type textarea "**********"
click at [205, 68] on html "People Settings Add Contacts 32 Contacts Segments: All People Filter Edit View …" at bounding box center [120, 127] width 240 height 254
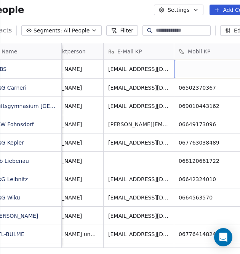
click at [205, 68] on div "grid" at bounding box center [209, 69] width 70 height 18
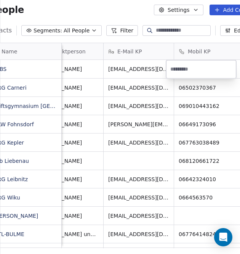
type input "**********"
click at [217, 91] on html "People Settings Add Contacts 32 Contacts Segments: All People Filter Edit View …" at bounding box center [120, 127] width 240 height 254
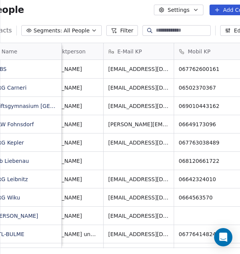
scroll to position [0, 395]
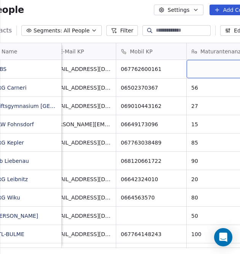
click at [221, 69] on div "grid" at bounding box center [222, 69] width 70 height 18
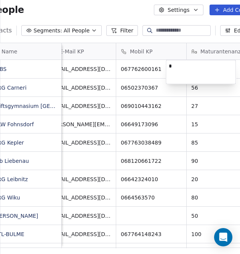
type textarea "**"
click at [227, 86] on html "People Settings Add Contacts 32 Contacts Segments: All People Filter Edit View …" at bounding box center [120, 127] width 240 height 254
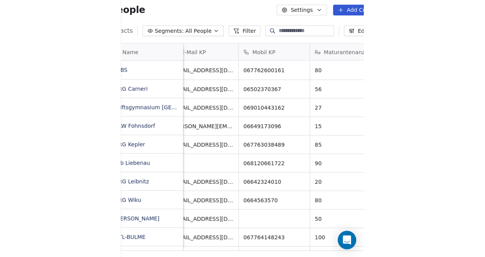
scroll to position [0, 508]
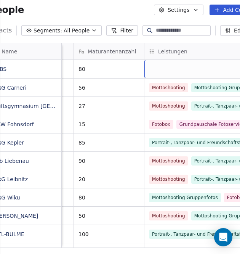
click at [168, 72] on div "grid" at bounding box center [200, 69] width 112 height 18
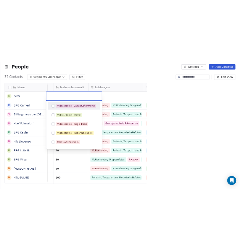
scroll to position [6, 6]
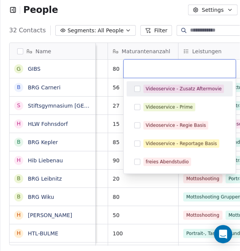
click at [192, 62] on div at bounding box center [179, 69] width 112 height 18
click at [117, 72] on html "People Settings Add Contacts 32 Contacts Segments: All People Filter Edit View …" at bounding box center [120, 125] width 240 height 251
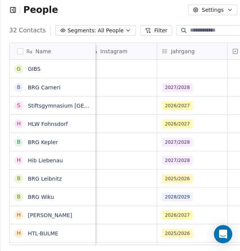
scroll to position [0, 1201]
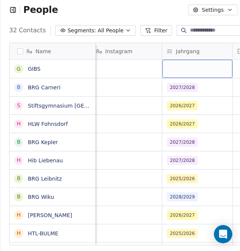
click at [175, 64] on div "grid" at bounding box center [197, 69] width 70 height 18
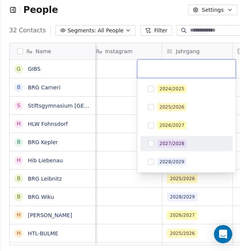
click at [172, 146] on div "2027/2028" at bounding box center [171, 144] width 25 height 7
click at [130, 65] on html "People Settings Add Contacts 32 Contacts Segments: All People Filter Edit View …" at bounding box center [120, 125] width 240 height 251
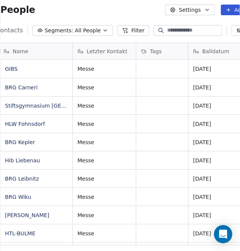
scroll to position [5, 66]
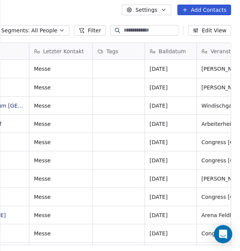
click at [210, 8] on button "Add Contacts" at bounding box center [204, 10] width 54 height 11
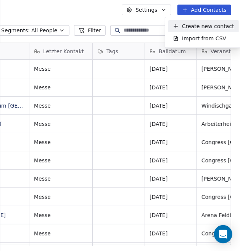
click at [196, 28] on span "Create new contact" at bounding box center [208, 26] width 52 height 8
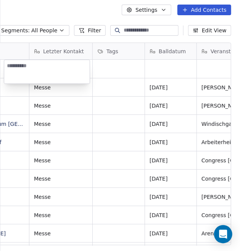
click at [47, 67] on textarea at bounding box center [46, 72] width 85 height 24
paste textarea "**********"
click at [9, 73] on textarea "**********" at bounding box center [46, 72] width 85 height 24
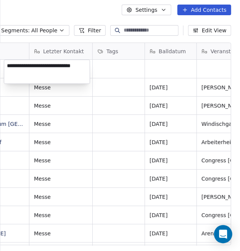
click at [48, 64] on textarea "**********" at bounding box center [46, 72] width 85 height 24
type textarea "**********"
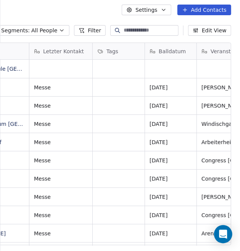
scroll to position [5, 66]
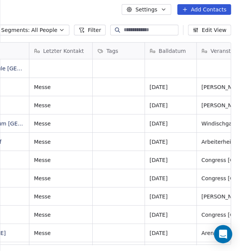
click at [90, 74] on html "People Settings Add Contacts 33 Contacts Segments: All People Filter Edit View …" at bounding box center [120, 125] width 240 height 251
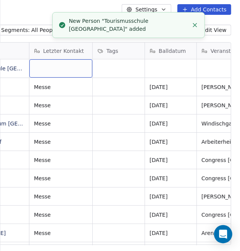
click at [66, 70] on div "grid" at bounding box center [60, 68] width 63 height 18
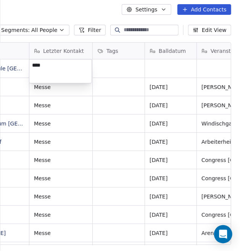
type textarea "*****"
click at [156, 70] on html "People Settings Add Contacts 33 Contacts Segments: All People Filter Edit View …" at bounding box center [120, 125] width 240 height 251
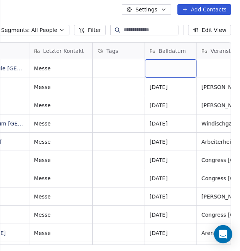
click at [156, 70] on div "grid" at bounding box center [170, 68] width 51 height 18
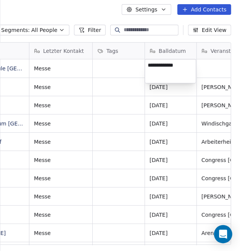
type textarea "**********"
click at [215, 69] on html "People Settings Add Contacts 33 Contacts Segments: All People Filter Edit View …" at bounding box center [120, 125] width 240 height 251
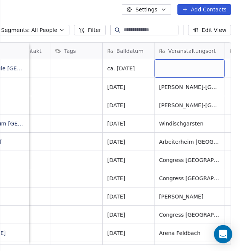
click at [215, 69] on div "grid" at bounding box center [189, 68] width 70 height 18
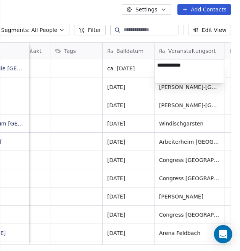
type textarea "**********"
click at [177, 85] on html "People Settings Add Contacts 33 Contacts Segments: All People Filter Edit View …" at bounding box center [120, 125] width 240 height 251
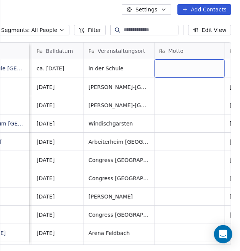
scroll to position [0, 183]
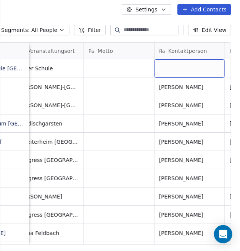
click at [184, 74] on div "grid" at bounding box center [189, 68] width 70 height 18
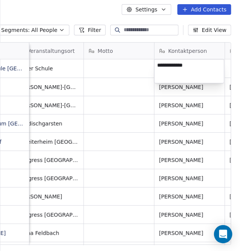
type textarea "**********"
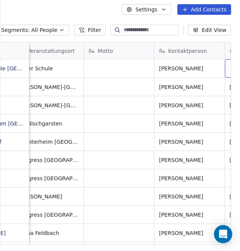
scroll to position [0, 254]
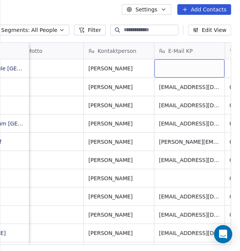
click at [182, 69] on div "grid" at bounding box center [189, 68] width 70 height 18
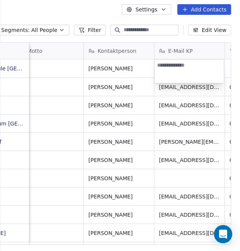
type textarea "**********"
click at [141, 74] on html "People Settings Add Contacts 33 Contacts Segments: All People Filter Edit View …" at bounding box center [120, 125] width 240 height 251
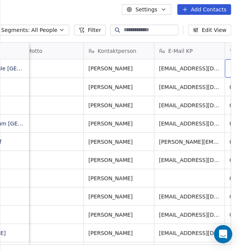
scroll to position [0, 324]
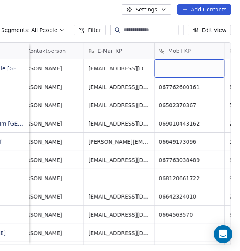
click at [179, 70] on div "grid" at bounding box center [189, 68] width 70 height 18
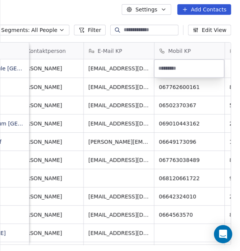
type input "**********"
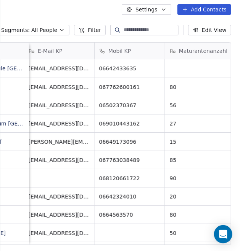
scroll to position [0, 405]
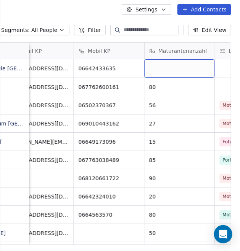
click at [165, 67] on div "grid" at bounding box center [179, 68] width 70 height 18
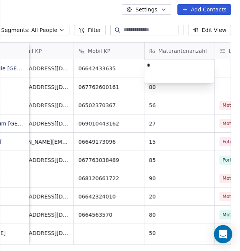
type textarea "**"
click at [221, 74] on html "People Settings Add Contacts 33 Contacts Segments: All People Filter Edit View …" at bounding box center [120, 125] width 240 height 251
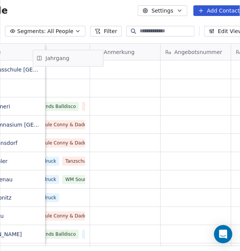
scroll to position [0, 704]
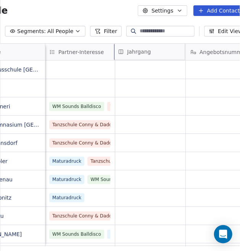
drag, startPoint x: 182, startPoint y: 48, endPoint x: 143, endPoint y: 51, distance: 38.9
click at [143, 51] on div "Name T Tourismusschule [GEOGRAPHIC_DATA] G GIBS B BRG Carneri S Stiftsgymnasium…" at bounding box center [102, 145] width 287 height 203
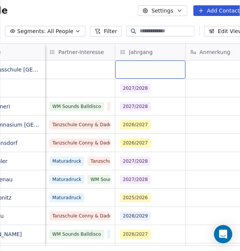
click at [152, 69] on div "grid" at bounding box center [150, 70] width 70 height 18
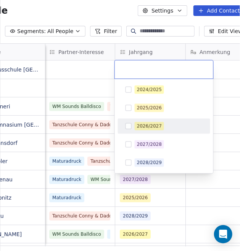
click at [129, 126] on button "Suggestions" at bounding box center [128, 126] width 6 height 6
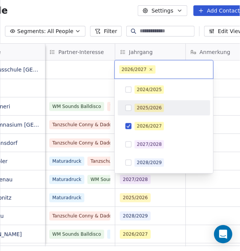
click at [221, 103] on html "People Settings Add Contacts 33 Contacts Segments: All People Filter Edit View …" at bounding box center [120, 125] width 240 height 251
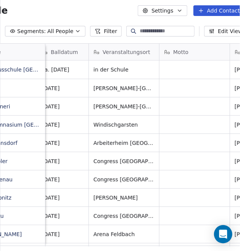
scroll to position [0, 0]
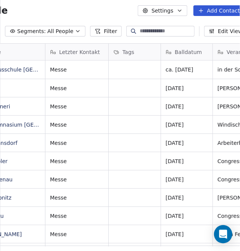
click at [204, 10] on icon at bounding box center [201, 11] width 6 height 6
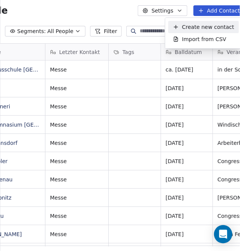
click at [202, 25] on span "Create new contact" at bounding box center [208, 27] width 52 height 8
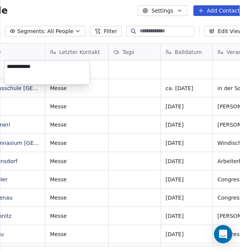
click at [26, 68] on textarea "**********" at bounding box center [46, 73] width 85 height 24
type textarea "**********"
click at [91, 70] on html "People Settings Add Contacts 34 Contacts Segments: All People Filter Edit View …" at bounding box center [120, 125] width 240 height 251
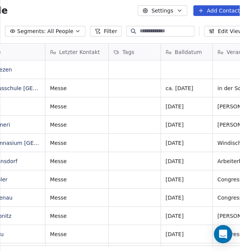
scroll to position [5, 50]
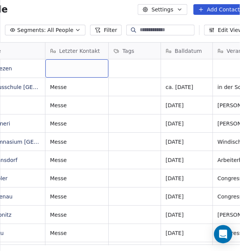
click at [91, 70] on div "grid" at bounding box center [76, 68] width 63 height 18
click at [60, 69] on div "grid" at bounding box center [76, 68] width 63 height 18
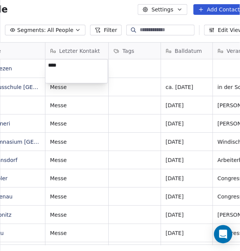
type textarea "*****"
click at [183, 69] on html "People Settings Add Contacts 34 Contacts Segments: All People Filter Edit View …" at bounding box center [120, 125] width 240 height 251
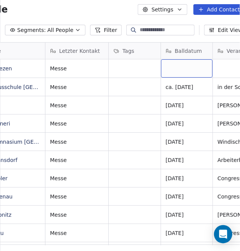
click at [183, 69] on div "grid" at bounding box center [186, 68] width 51 height 18
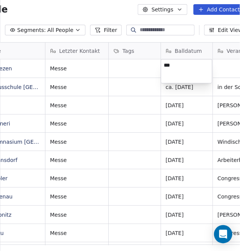
type textarea "****"
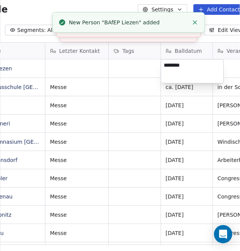
click at [164, 65] on textarea "********" at bounding box center [192, 71] width 62 height 24
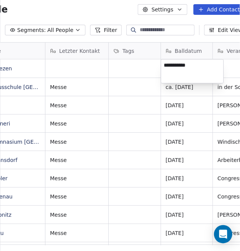
type textarea "**********"
click at [229, 66] on html "People Settings Add Contacts 34 Contacts Segments: All People Filter Edit View …" at bounding box center [120, 125] width 240 height 251
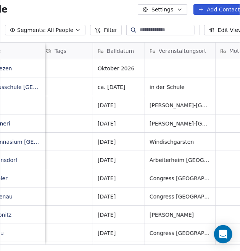
scroll to position [0, 115]
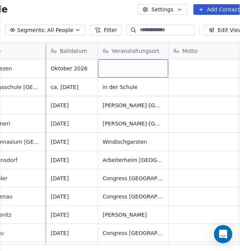
click at [122, 67] on div "grid" at bounding box center [133, 68] width 70 height 18
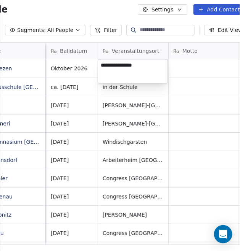
type textarea "**********"
click at [184, 70] on html "People Settings Add Contacts 34 Contacts Segments: All People Filter Edit View …" at bounding box center [120, 125] width 240 height 251
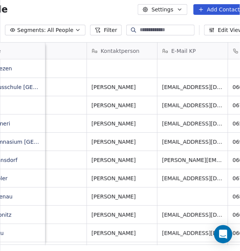
scroll to position [0, 262]
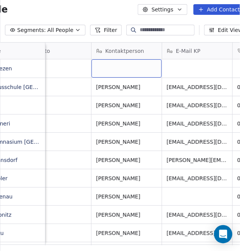
click at [115, 70] on div "grid" at bounding box center [126, 68] width 70 height 18
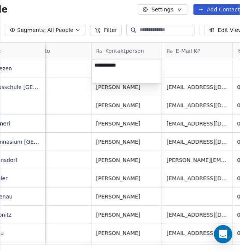
type textarea "**********"
click at [186, 69] on html "People Settings Add Contacts 34 Contacts Segments: All People Filter Edit View …" at bounding box center [120, 125] width 240 height 251
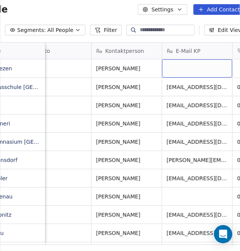
click at [186, 69] on div "grid" at bounding box center [197, 68] width 70 height 18
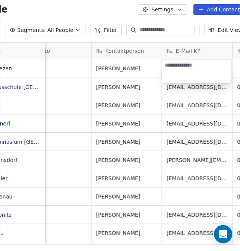
type textarea "**********"
click at [91, 240] on html "People Settings Add Contacts 34 Contacts Segments: All People Filter Edit View …" at bounding box center [120, 125] width 240 height 251
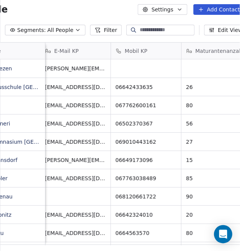
scroll to position [0, 400]
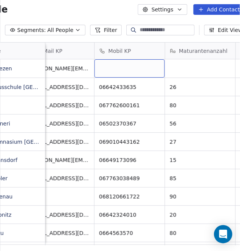
click at [124, 67] on div "grid" at bounding box center [129, 68] width 70 height 18
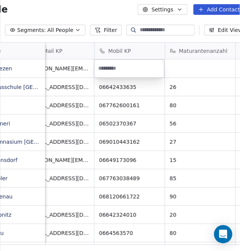
type input "**********"
click at [191, 71] on html "People Settings Add Contacts 34 Contacts Segments: All People Filter Edit View …" at bounding box center [120, 125] width 240 height 251
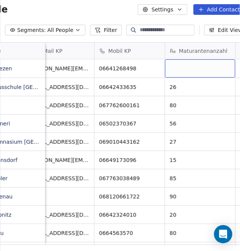
click at [191, 71] on div "grid" at bounding box center [200, 68] width 70 height 18
click at [190, 67] on div "grid" at bounding box center [200, 68] width 70 height 18
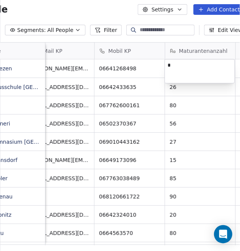
type textarea "**"
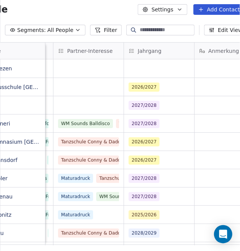
scroll to position [0, 726]
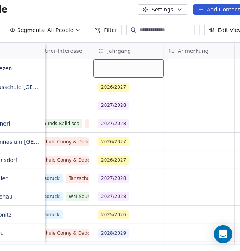
click at [123, 67] on div "grid" at bounding box center [128, 68] width 70 height 18
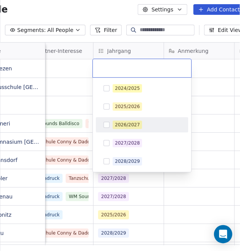
click at [104, 124] on button "Suggestions" at bounding box center [106, 125] width 6 height 6
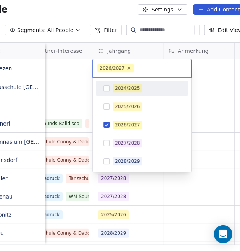
click at [208, 72] on html "People Settings Add Contacts 34 Contacts Segments: All People Filter Edit View …" at bounding box center [120, 125] width 240 height 251
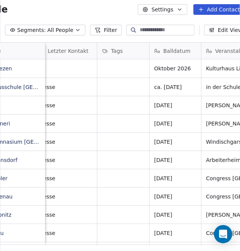
scroll to position [0, 0]
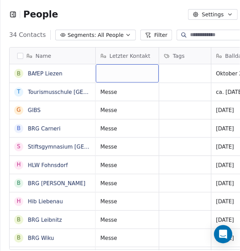
click at [96, 66] on div "grid" at bounding box center [127, 73] width 63 height 18
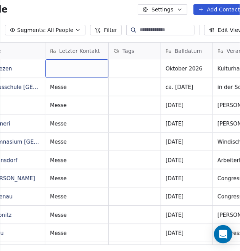
scroll to position [215, 300]
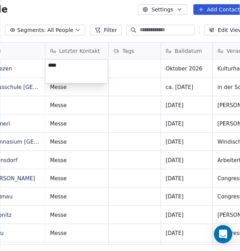
type textarea "*****"
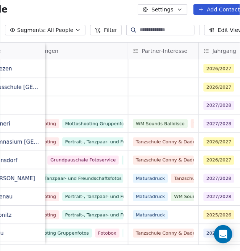
scroll to position [0, 639]
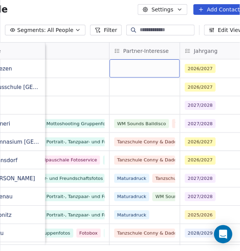
click at [153, 65] on div "grid" at bounding box center [144, 68] width 70 height 18
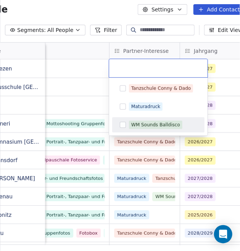
click at [120, 123] on button "Suggestions" at bounding box center [123, 125] width 6 height 6
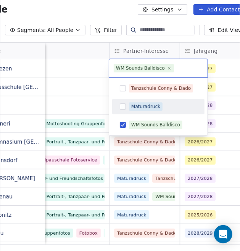
click at [123, 107] on button "Suggestions" at bounding box center [123, 107] width 6 height 6
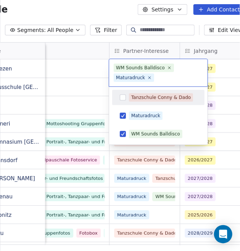
click at [90, 68] on html "People Settings Add Contacts 34 Contacts Segments: All People Filter Edit View …" at bounding box center [120, 125] width 240 height 251
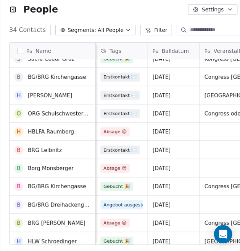
scroll to position [0, 0]
